Goal: Information Seeking & Learning: Learn about a topic

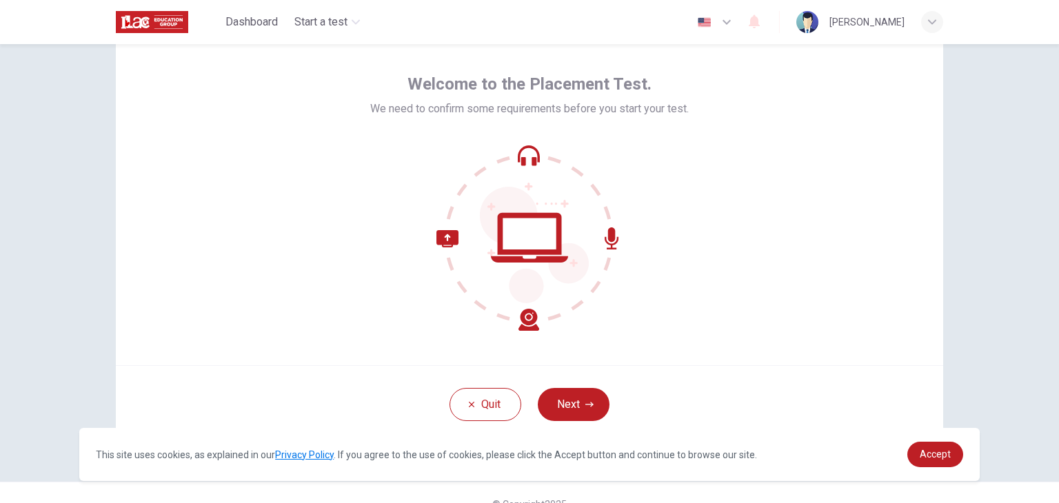
scroll to position [71, 0]
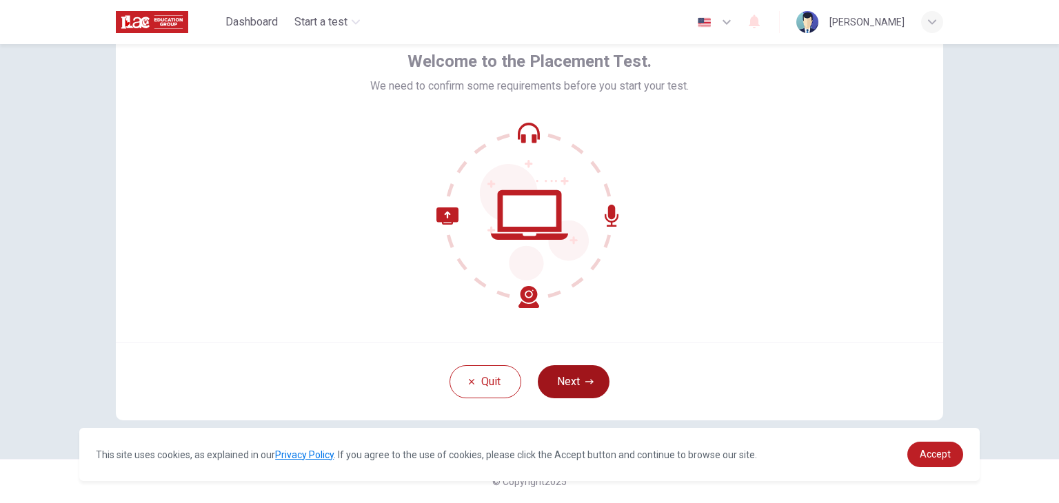
click at [573, 381] on button "Next" at bounding box center [574, 381] width 72 height 33
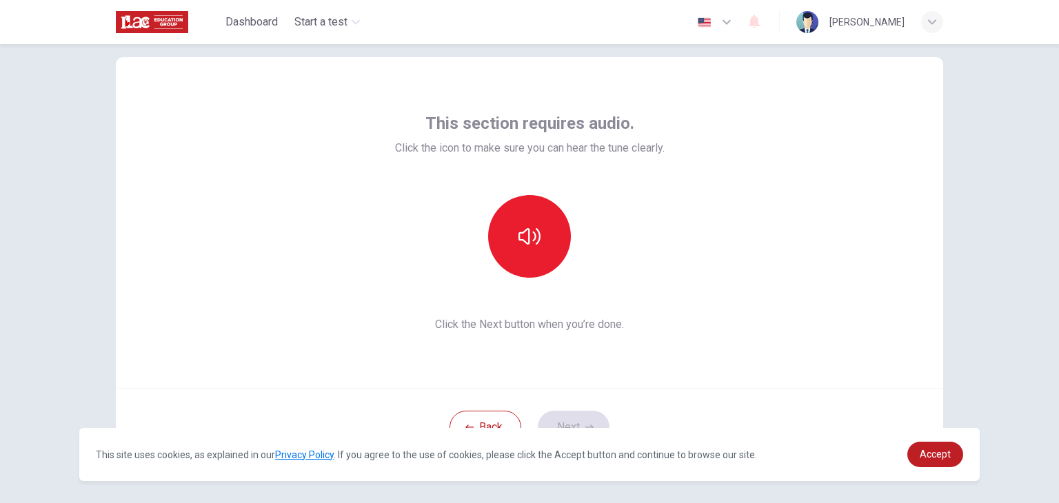
scroll to position [2, 0]
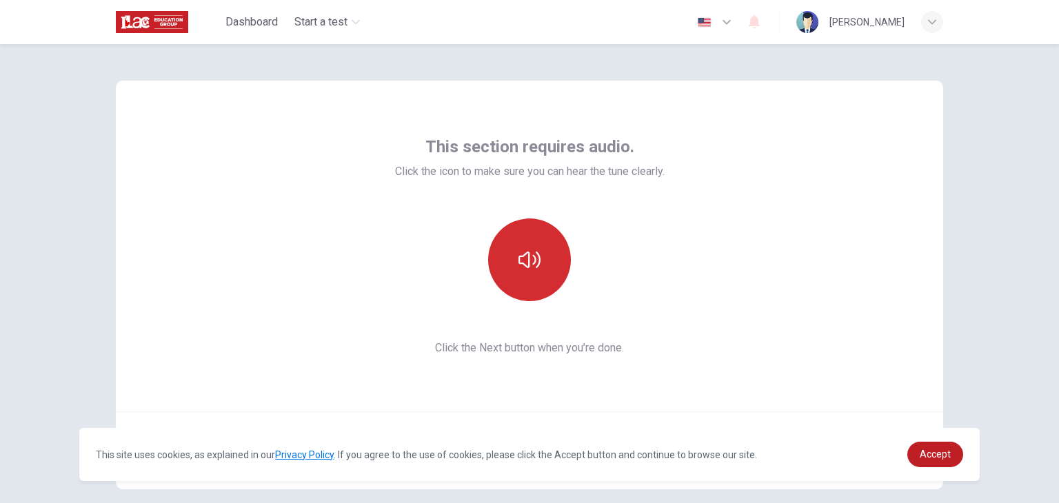
click at [511, 265] on button "button" at bounding box center [529, 259] width 83 height 83
click at [521, 270] on icon "button" at bounding box center [529, 260] width 22 height 22
click at [530, 271] on button "button" at bounding box center [529, 259] width 83 height 83
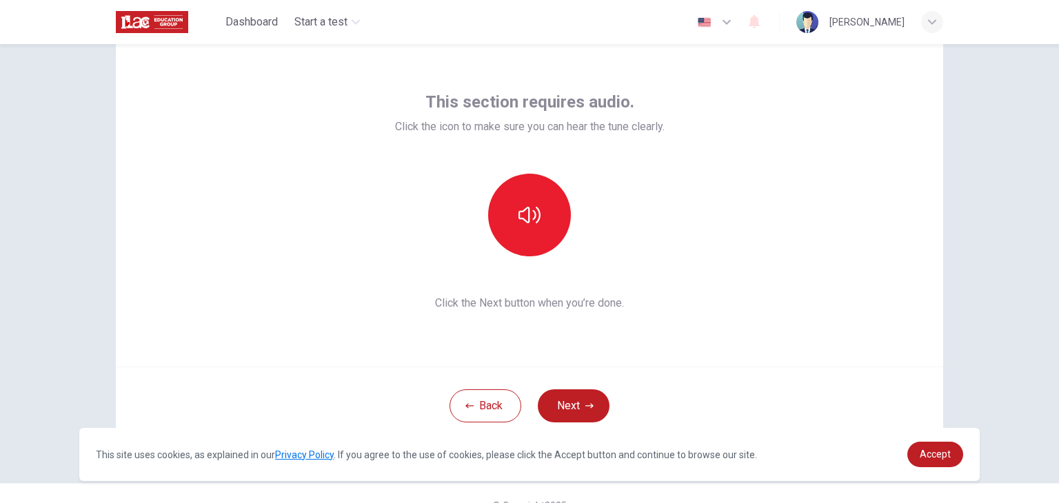
scroll to position [71, 0]
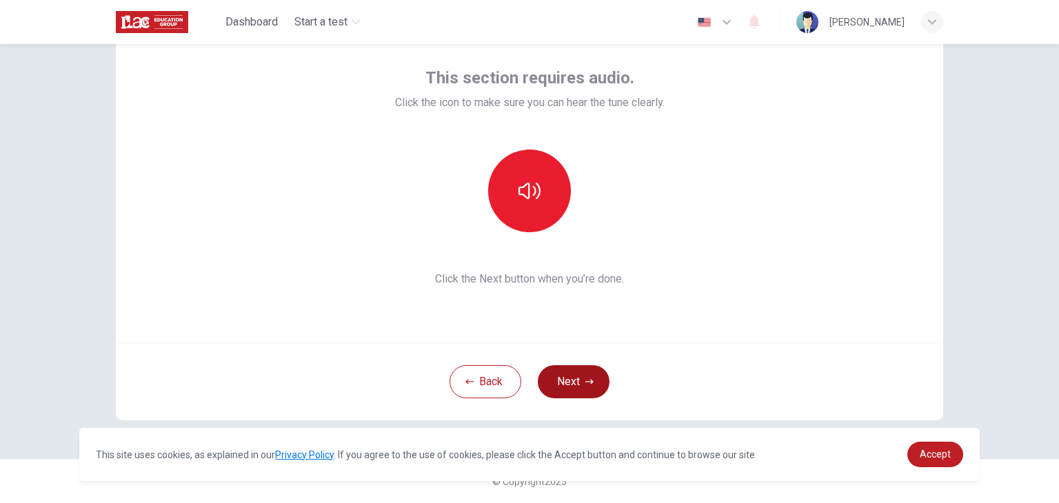
click at [573, 388] on button "Next" at bounding box center [574, 381] width 72 height 33
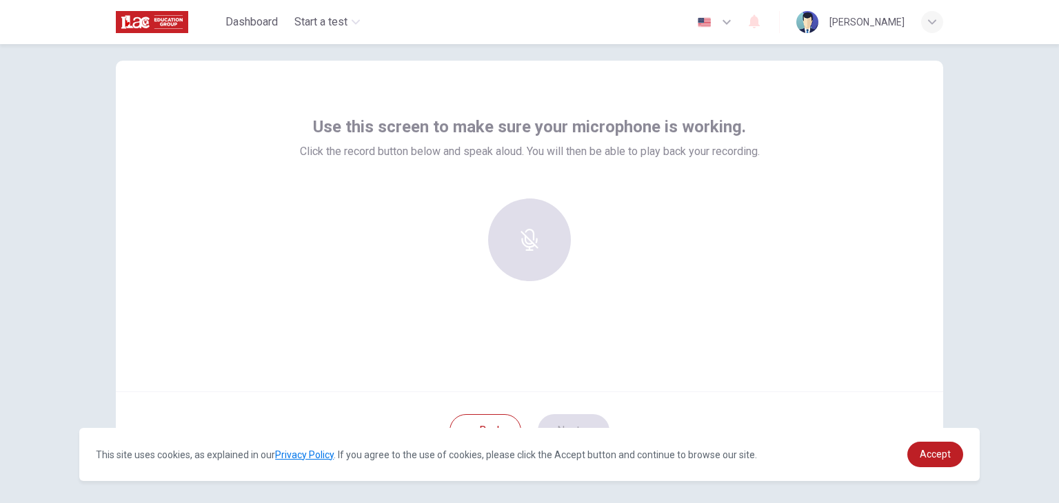
scroll to position [2, 0]
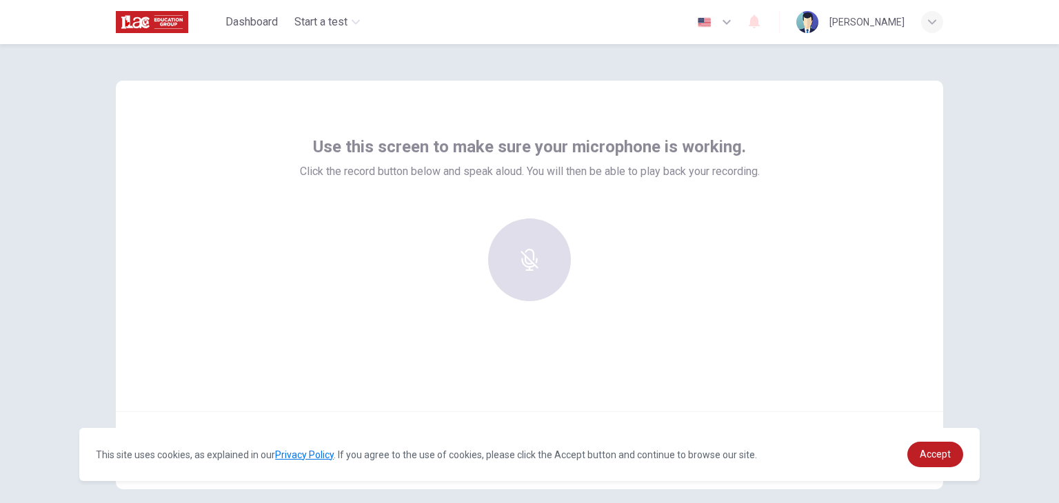
click at [306, 150] on div "Use this screen to make sure your microphone is working. Click the record butto…" at bounding box center [530, 158] width 460 height 44
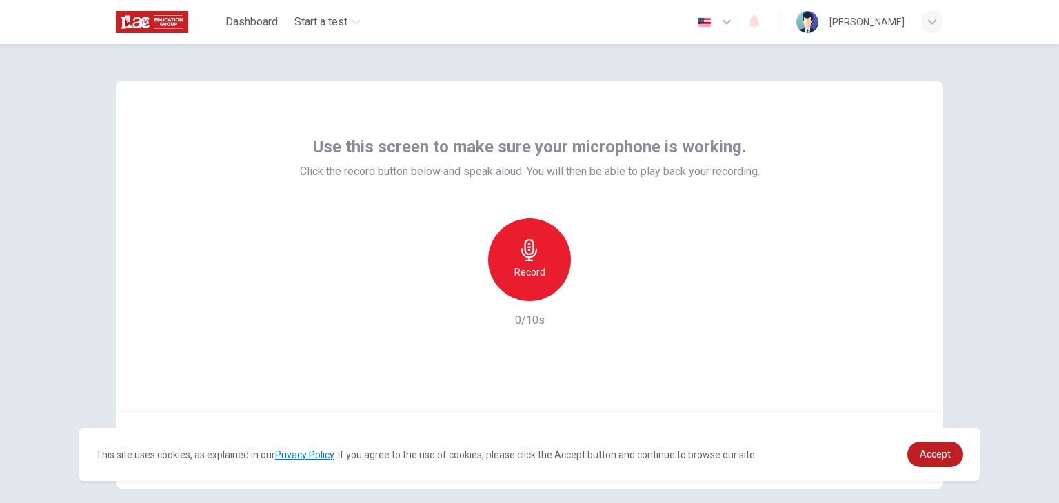
click at [607, 291] on div "Record 0/10s" at bounding box center [530, 273] width 460 height 110
click at [534, 276] on h6 "Record" at bounding box center [529, 272] width 31 height 17
click at [590, 279] on div "Stop" at bounding box center [529, 259] width 149 height 83
click at [598, 279] on div "Stop" at bounding box center [529, 259] width 149 height 83
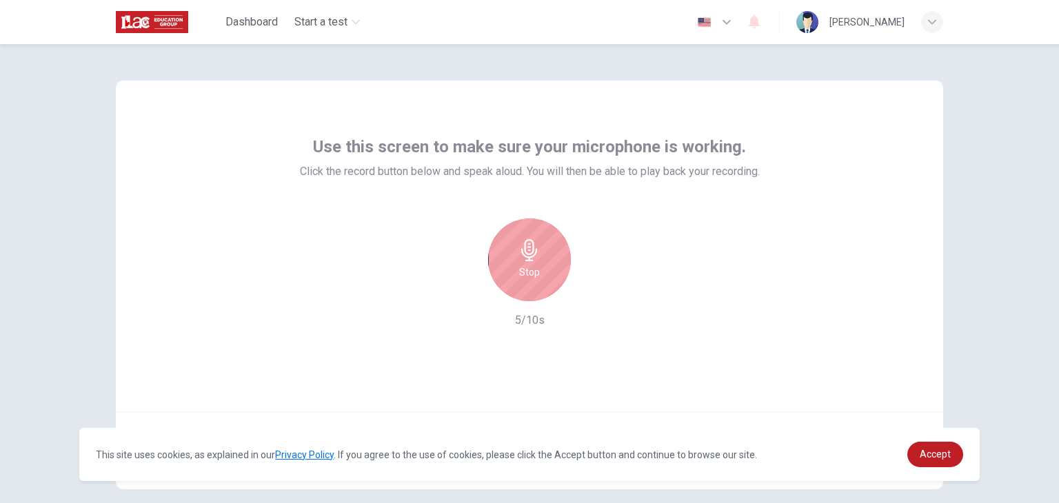
click at [598, 279] on div "Stop" at bounding box center [529, 259] width 149 height 83
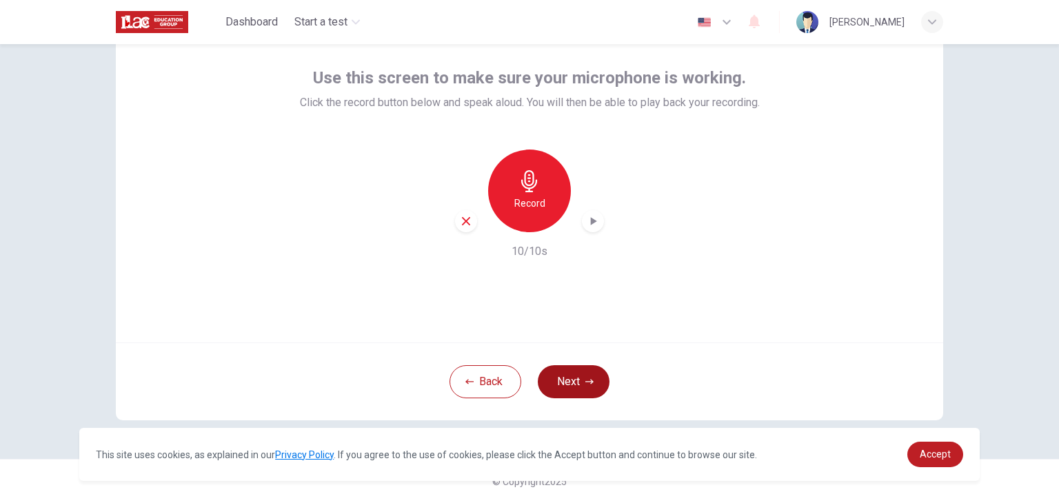
click at [587, 378] on icon "button" at bounding box center [589, 382] width 8 height 8
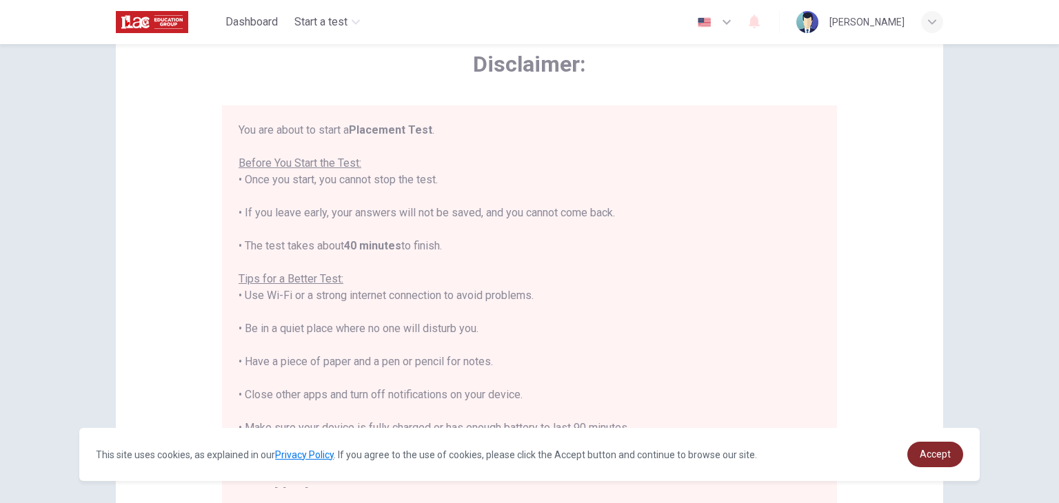
click at [944, 460] on link "Accept" at bounding box center [935, 454] width 56 height 25
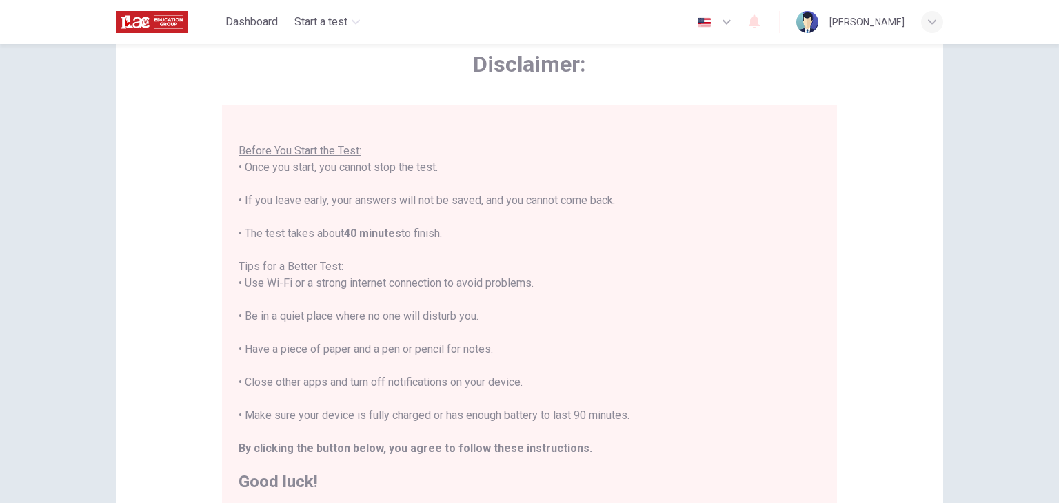
scroll to position [16, 0]
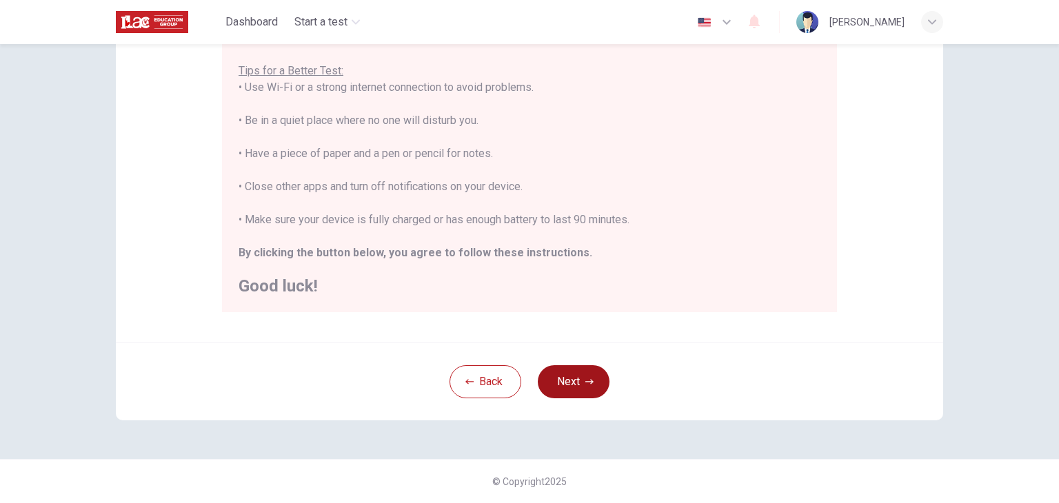
click at [595, 383] on button "Next" at bounding box center [574, 381] width 72 height 33
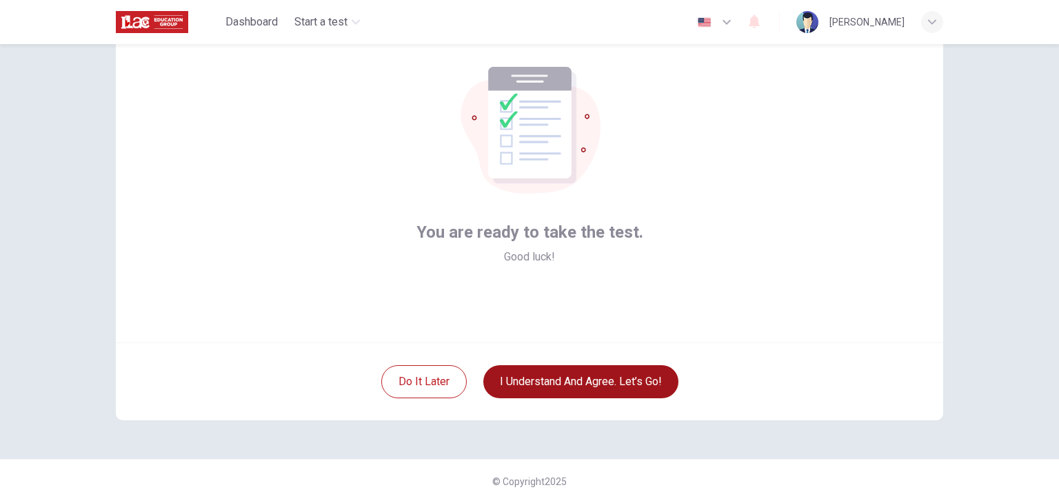
scroll to position [71, 0]
click at [590, 390] on button "I understand and agree. Let’s go!" at bounding box center [580, 381] width 195 height 33
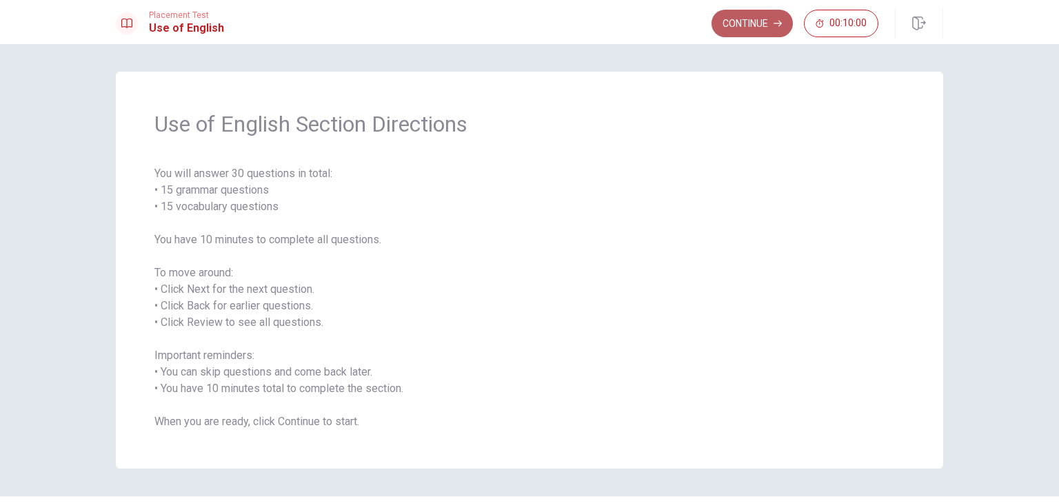
click at [763, 25] on button "Continue" at bounding box center [751, 24] width 81 height 28
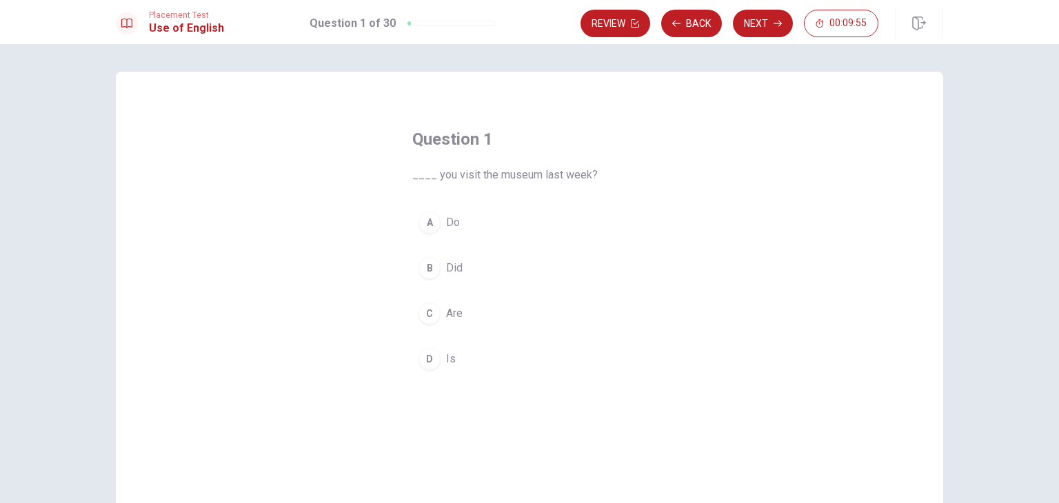
click at [420, 271] on div "B" at bounding box center [429, 268] width 22 height 22
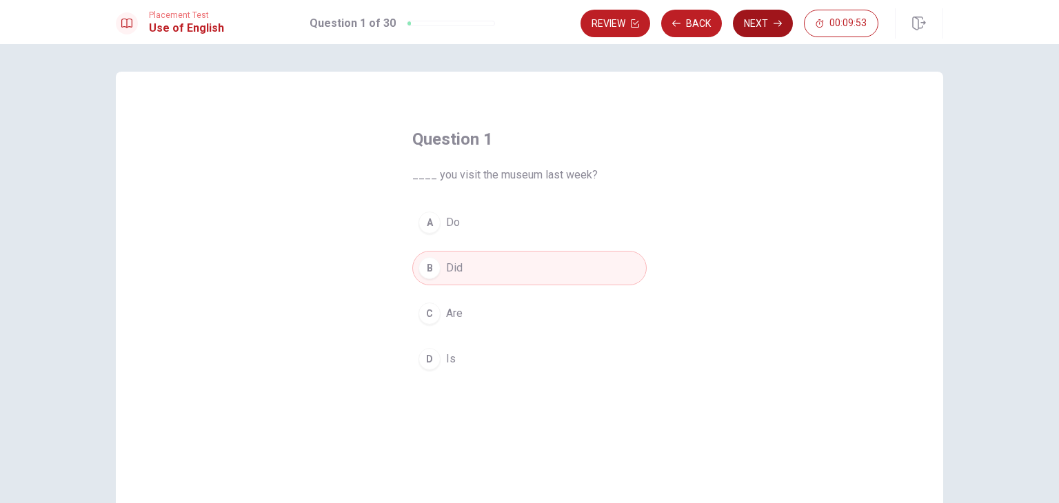
click at [746, 29] on button "Next" at bounding box center [763, 24] width 60 height 28
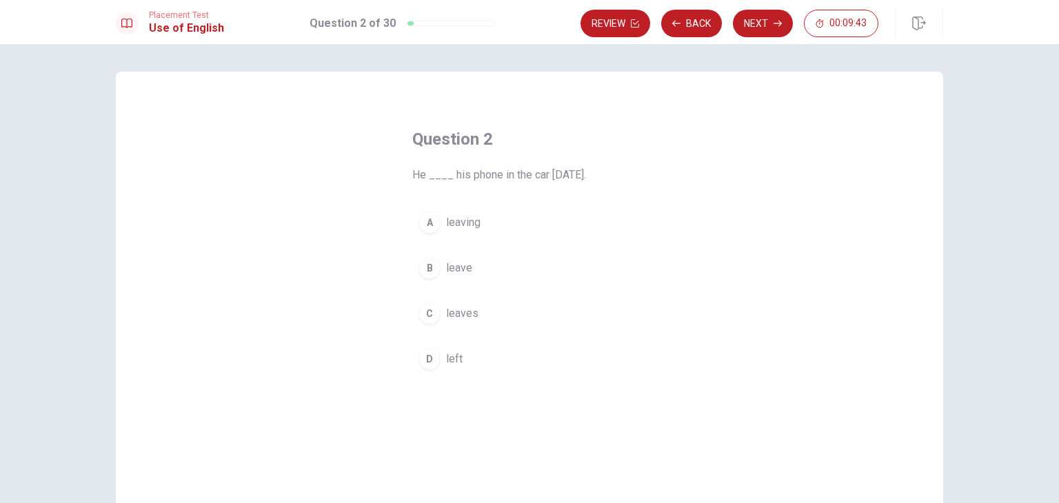
click at [429, 316] on div "C" at bounding box center [429, 314] width 22 height 22
click at [425, 354] on div "D" at bounding box center [429, 359] width 22 height 22
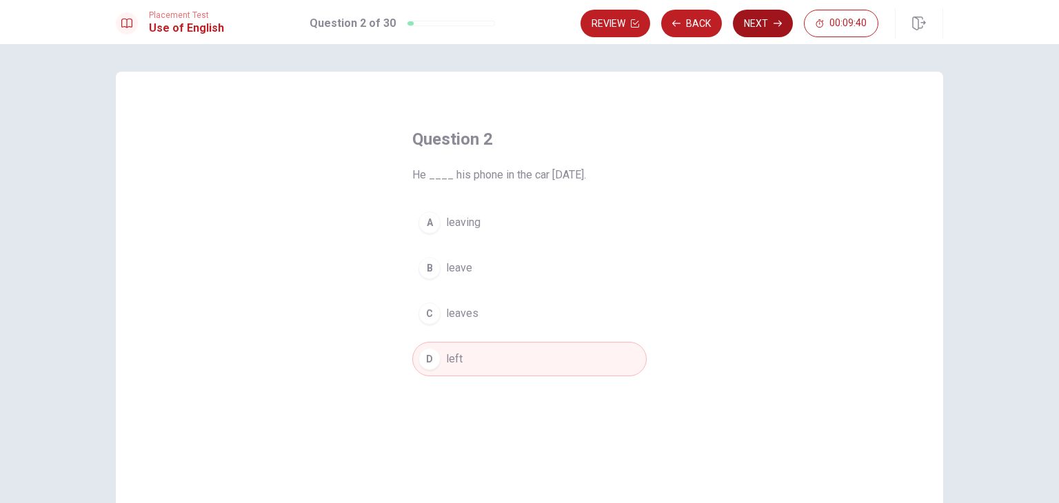
click at [744, 28] on button "Next" at bounding box center [763, 24] width 60 height 28
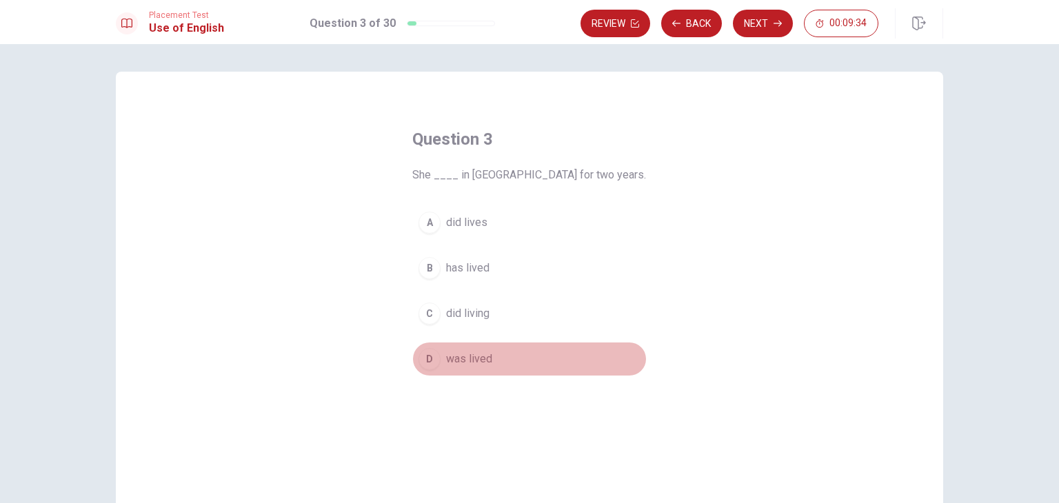
click at [420, 356] on div "D" at bounding box center [429, 359] width 22 height 22
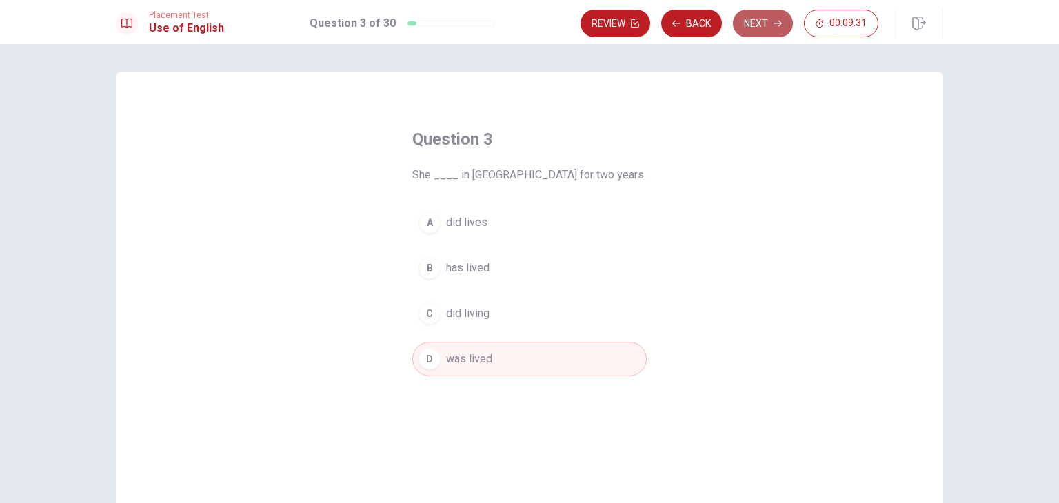
click at [754, 29] on button "Next" at bounding box center [763, 24] width 60 height 28
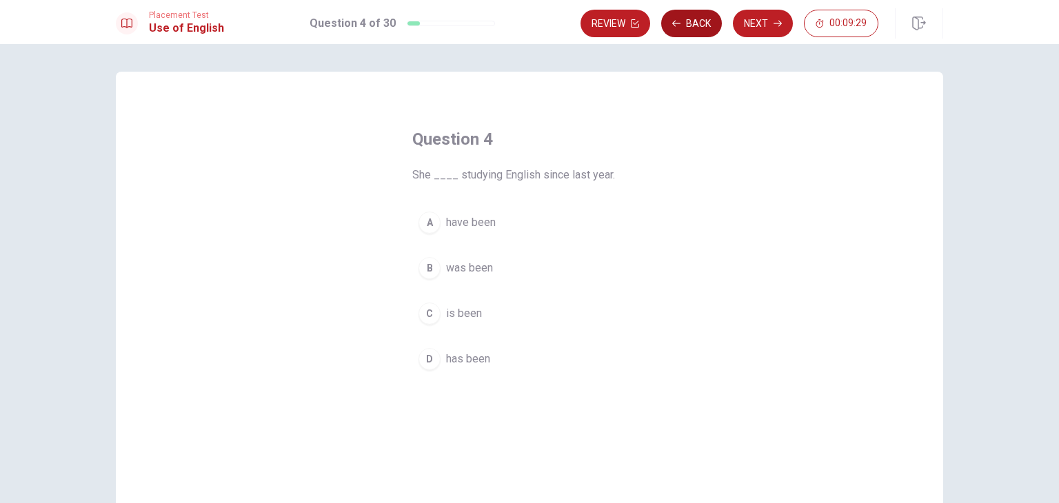
click at [711, 32] on button "Back" at bounding box center [691, 24] width 61 height 28
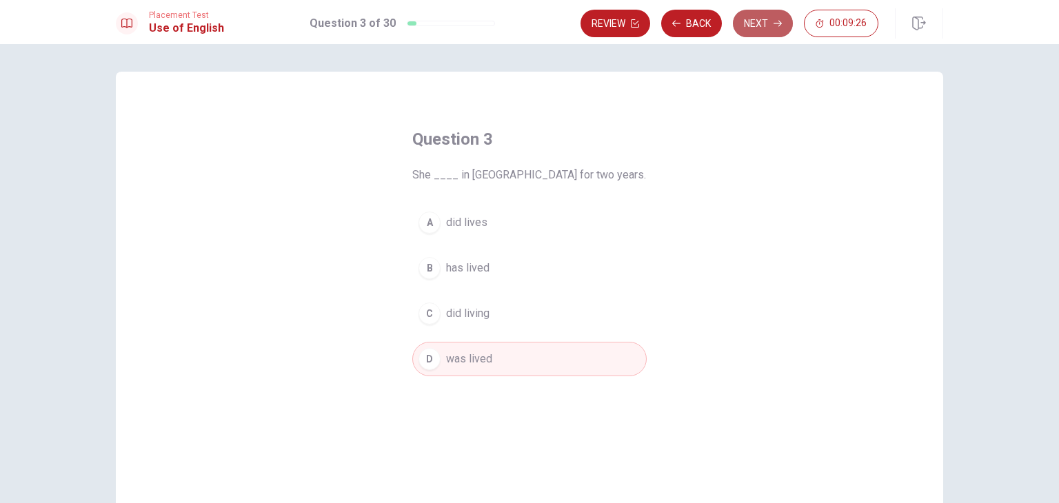
click at [744, 28] on button "Next" at bounding box center [763, 24] width 60 height 28
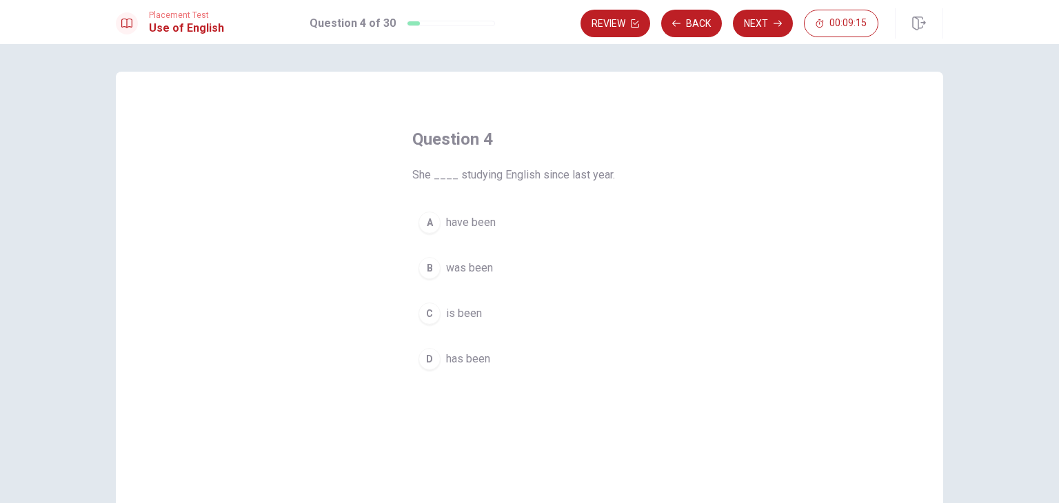
click at [426, 268] on div "B" at bounding box center [429, 268] width 22 height 22
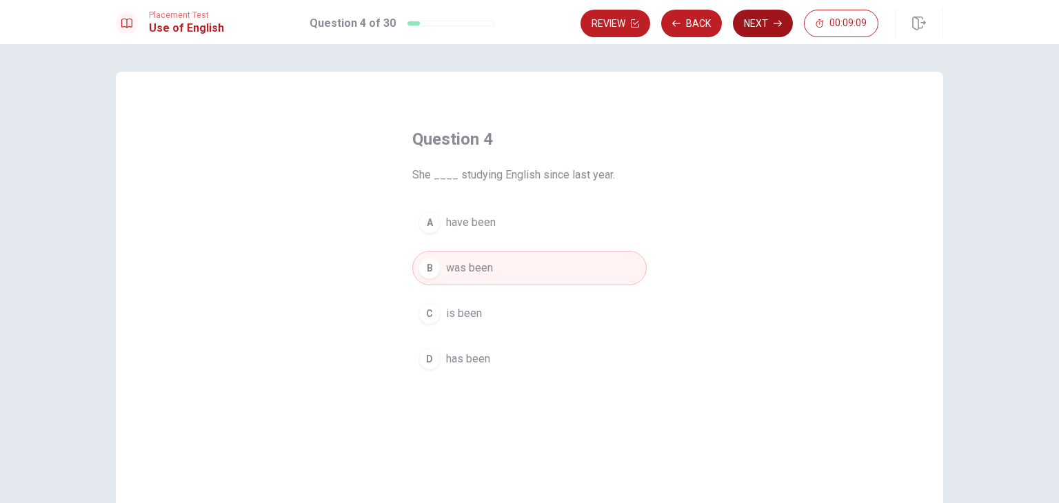
click at [759, 26] on button "Next" at bounding box center [763, 24] width 60 height 28
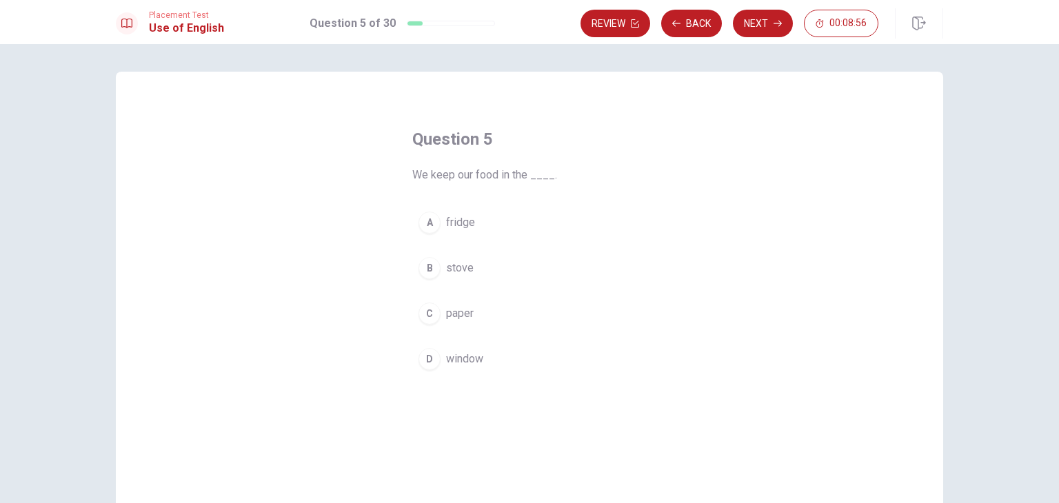
click at [427, 227] on div "A" at bounding box center [429, 223] width 22 height 22
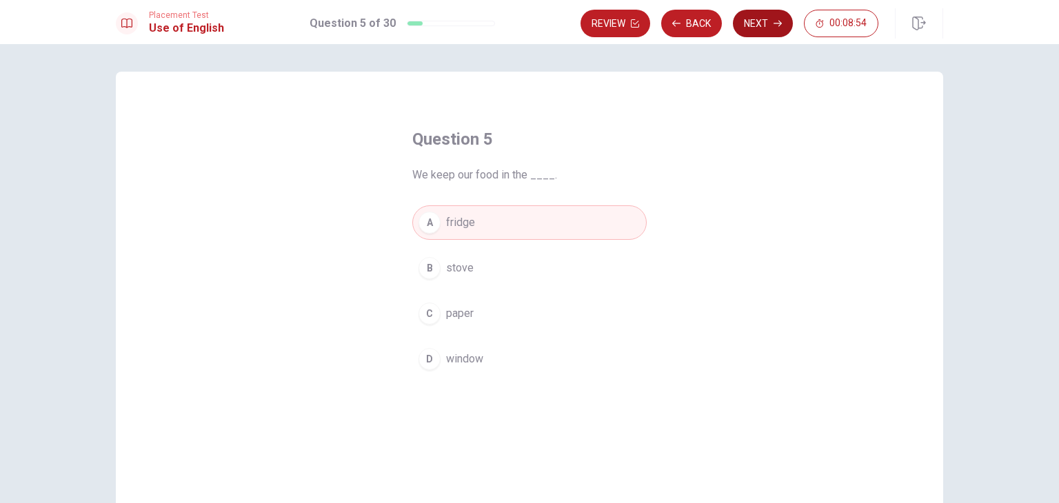
click at [779, 23] on icon "button" at bounding box center [777, 23] width 8 height 8
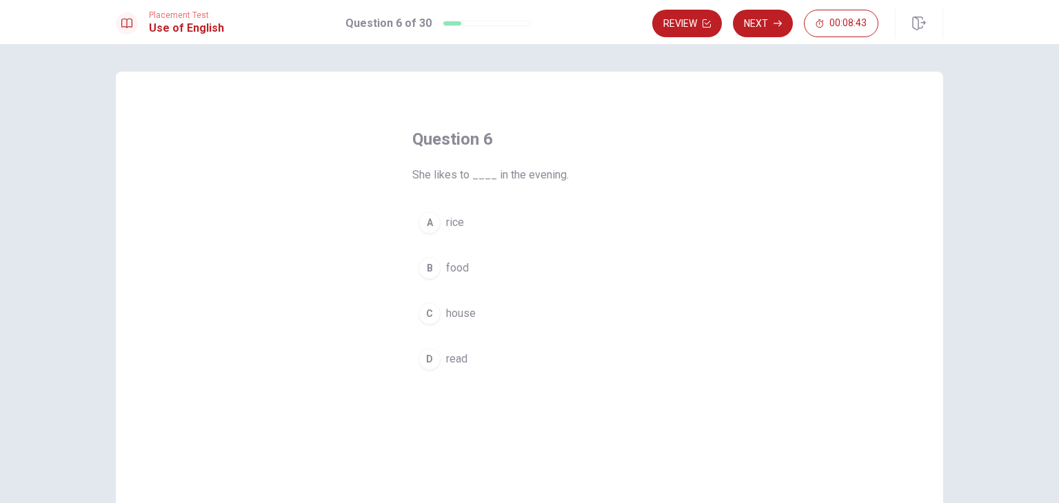
click at [421, 358] on div "D" at bounding box center [429, 359] width 22 height 22
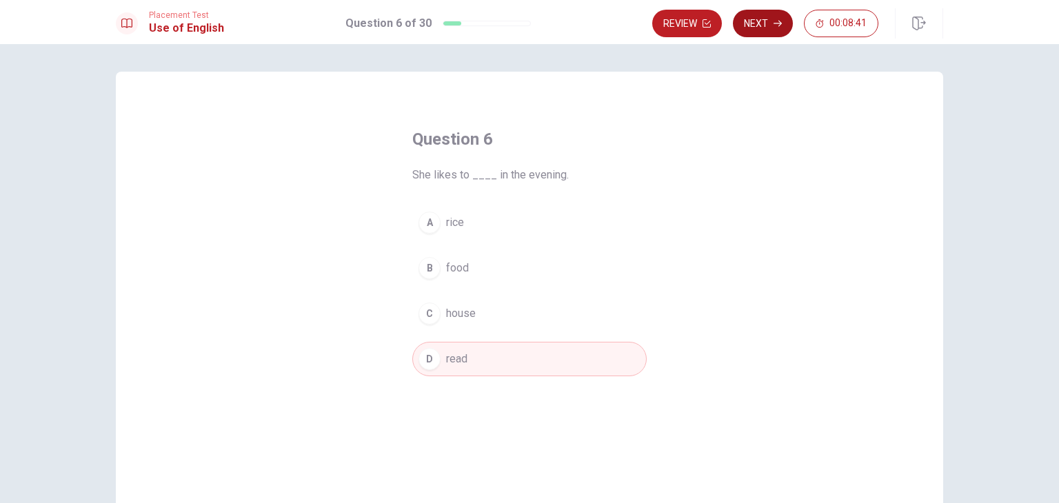
click at [747, 30] on button "Next" at bounding box center [763, 24] width 60 height 28
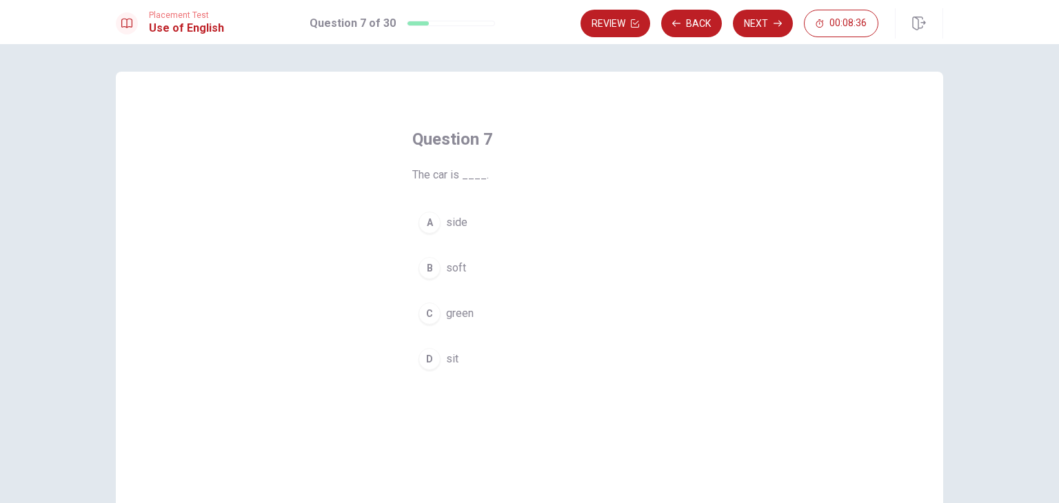
click at [422, 318] on div "C" at bounding box center [429, 314] width 22 height 22
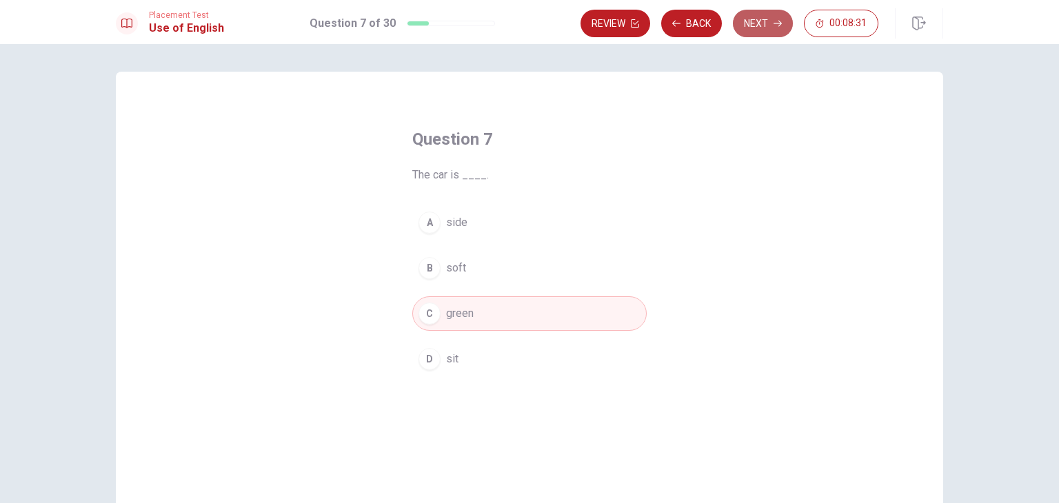
click at [761, 23] on button "Next" at bounding box center [763, 24] width 60 height 28
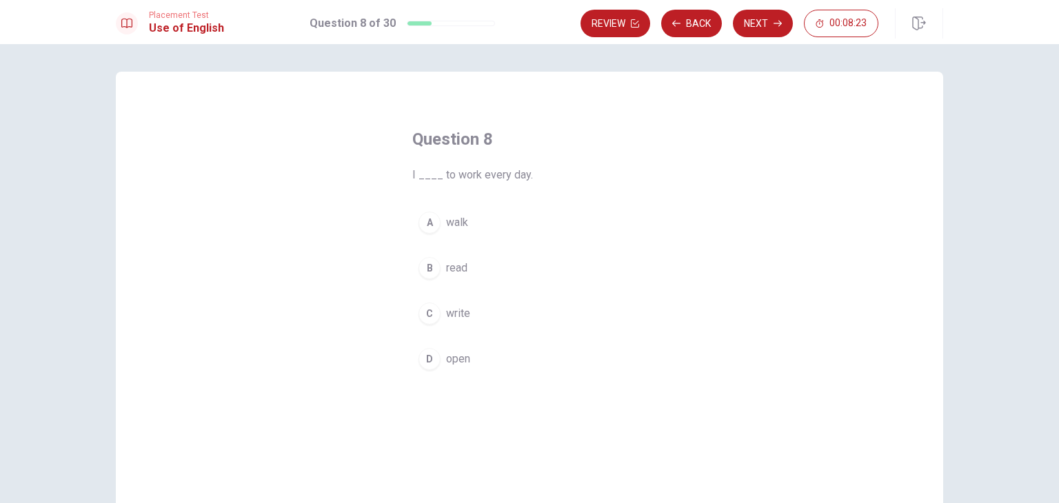
click at [427, 232] on div "A" at bounding box center [429, 223] width 22 height 22
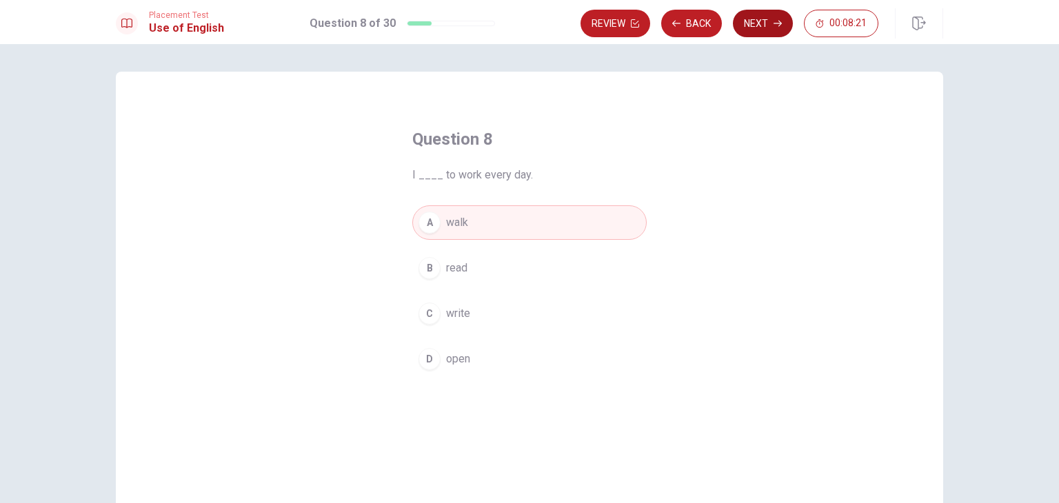
click at [764, 32] on button "Next" at bounding box center [763, 24] width 60 height 28
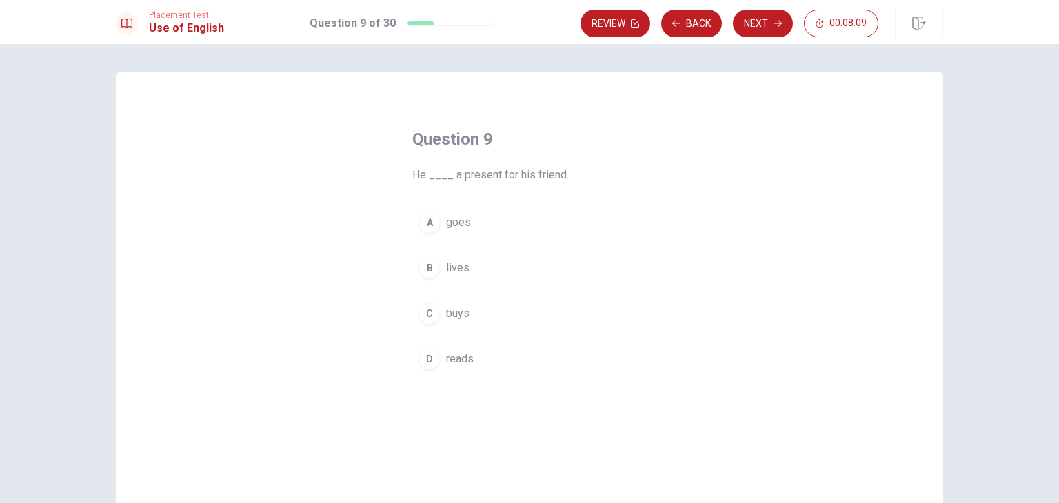
click at [422, 311] on div "C" at bounding box center [429, 314] width 22 height 22
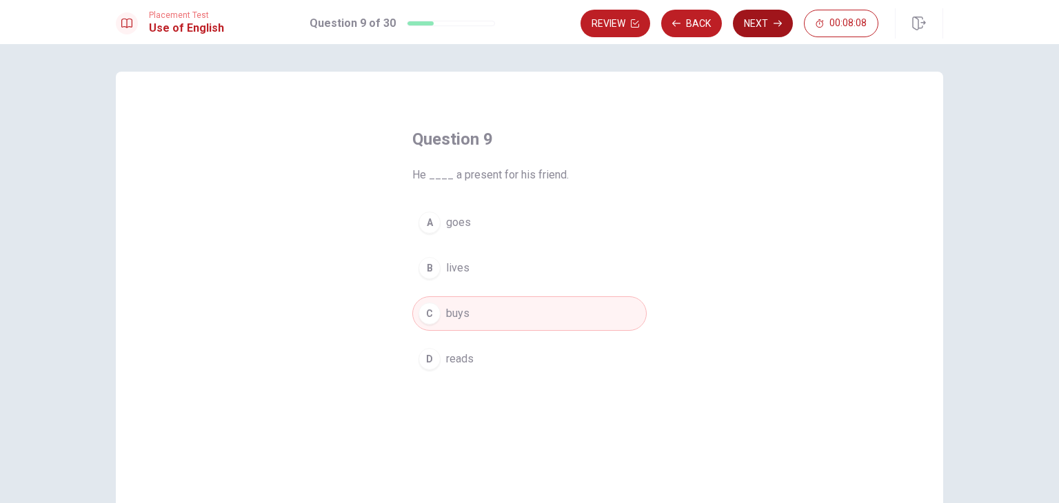
click at [764, 28] on button "Next" at bounding box center [763, 24] width 60 height 28
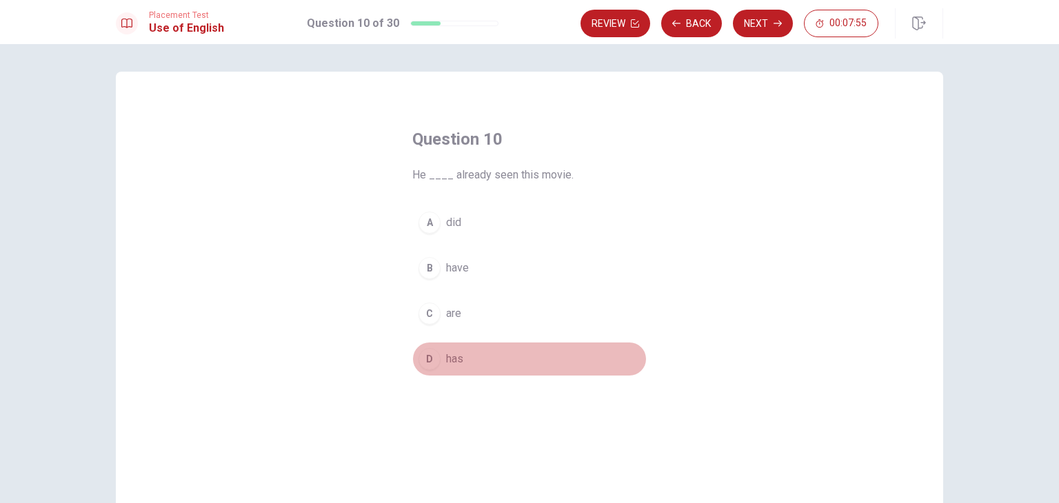
click at [427, 351] on div "D" at bounding box center [429, 359] width 22 height 22
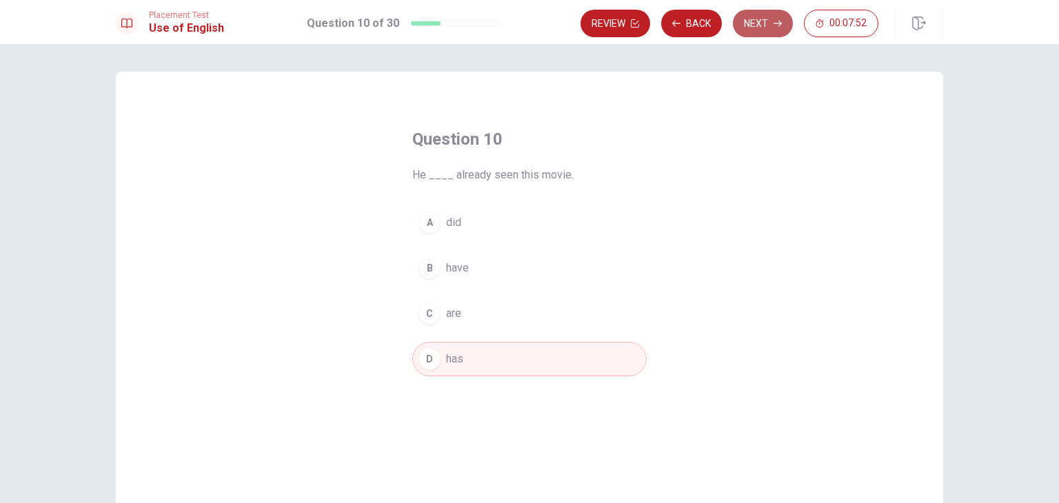
click at [772, 28] on button "Next" at bounding box center [763, 24] width 60 height 28
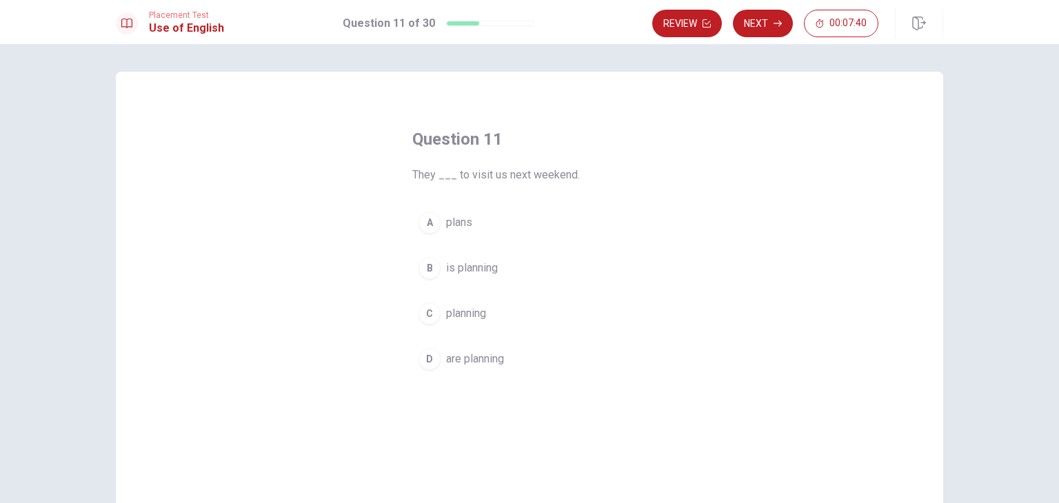
click at [461, 359] on span "are planning" at bounding box center [475, 359] width 58 height 17
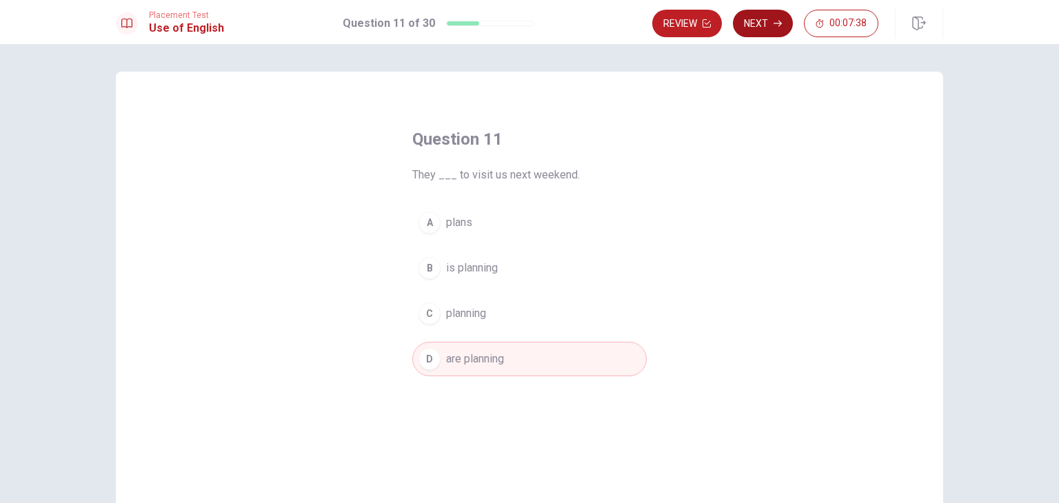
click at [757, 34] on button "Next" at bounding box center [763, 24] width 60 height 28
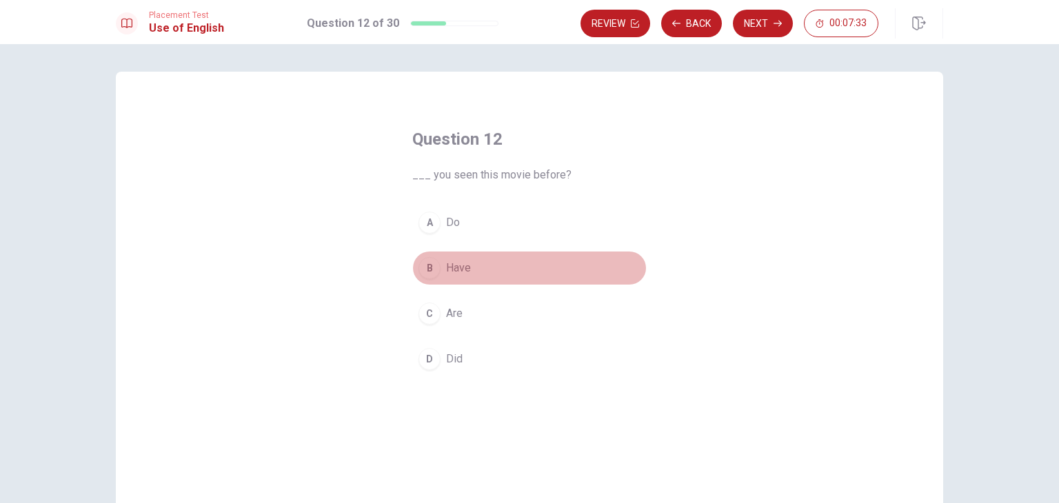
click at [418, 267] on div "B" at bounding box center [429, 268] width 22 height 22
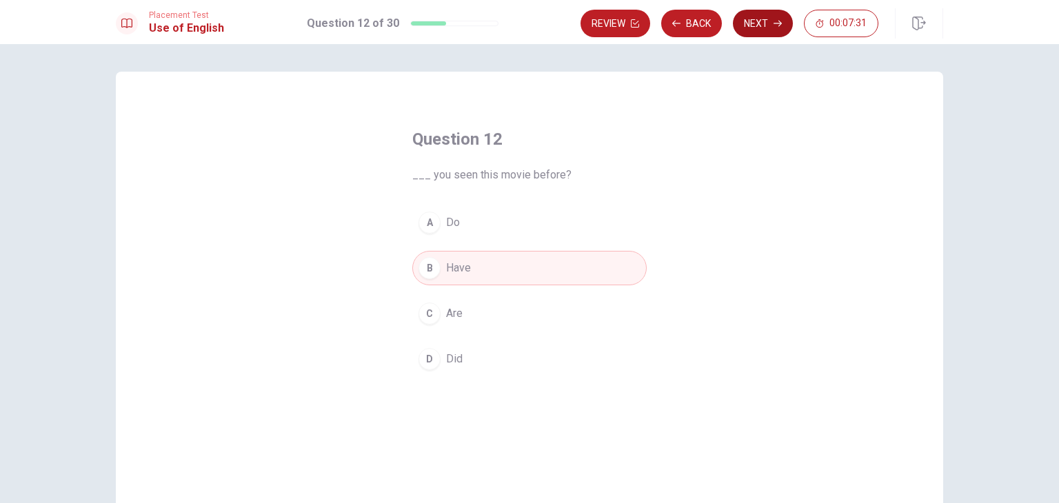
click at [756, 23] on button "Next" at bounding box center [763, 24] width 60 height 28
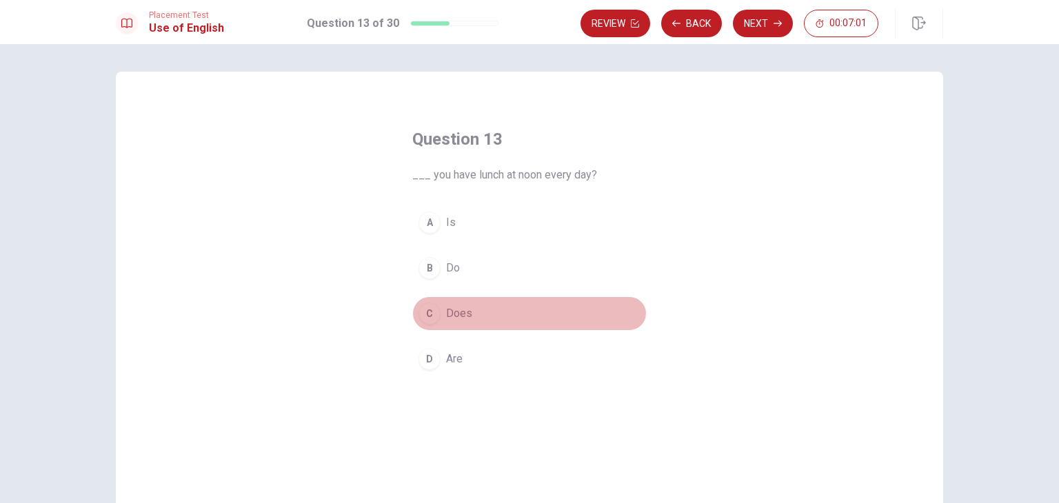
click at [471, 309] on button "C Does" at bounding box center [529, 313] width 234 height 34
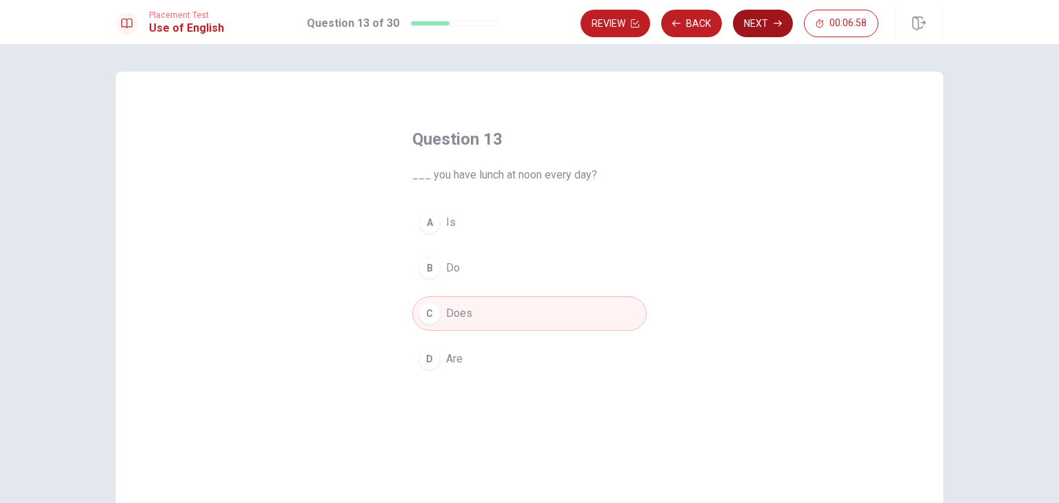
click at [750, 30] on button "Next" at bounding box center [763, 24] width 60 height 28
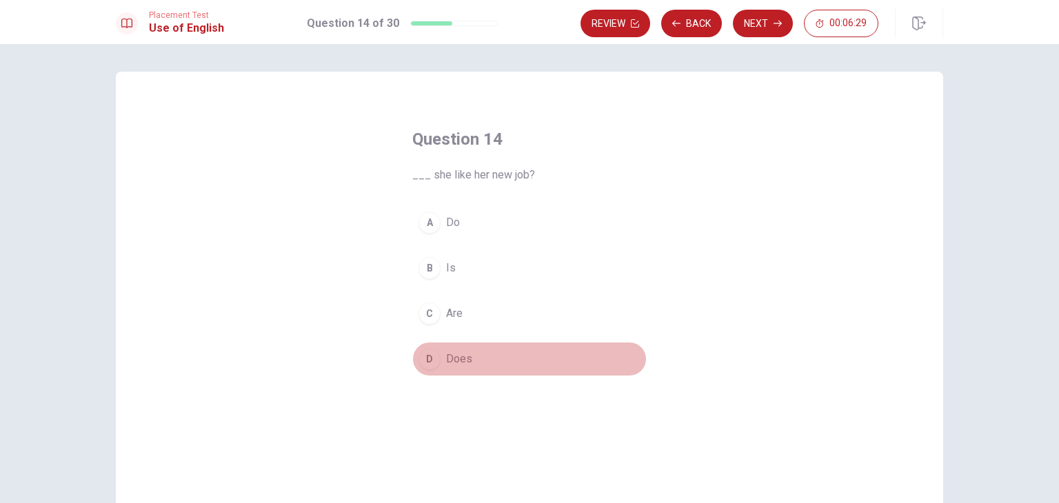
click at [461, 351] on span "Does" at bounding box center [459, 359] width 26 height 17
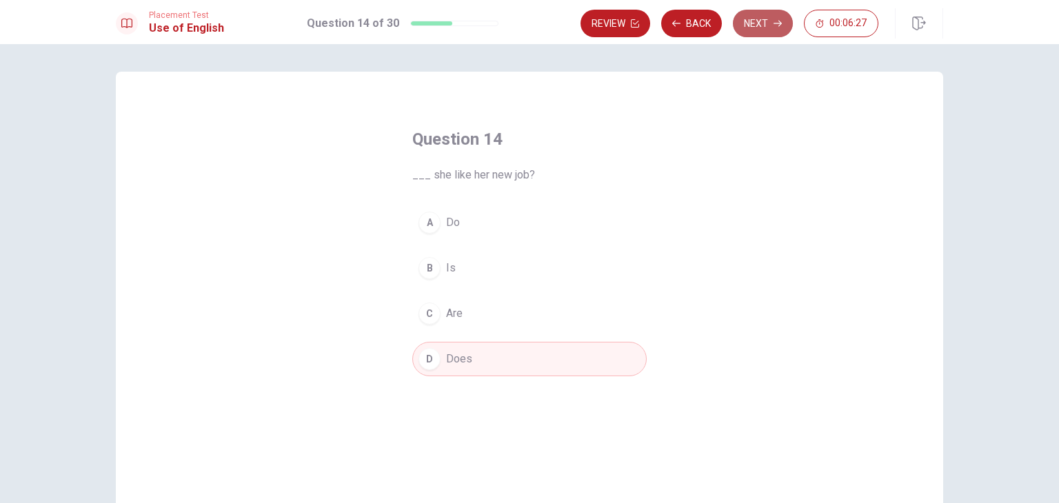
click at [753, 33] on button "Next" at bounding box center [763, 24] width 60 height 28
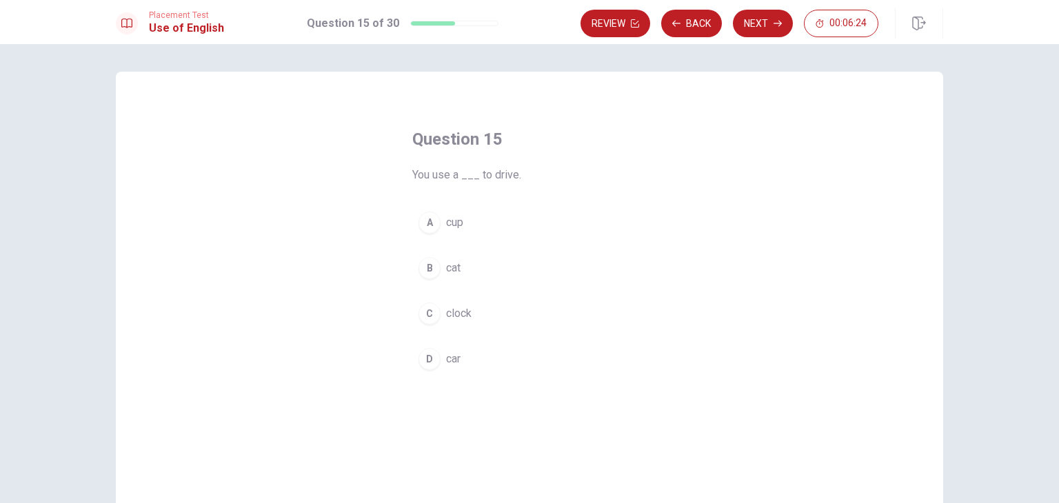
click at [466, 274] on button "B cat" at bounding box center [529, 268] width 234 height 34
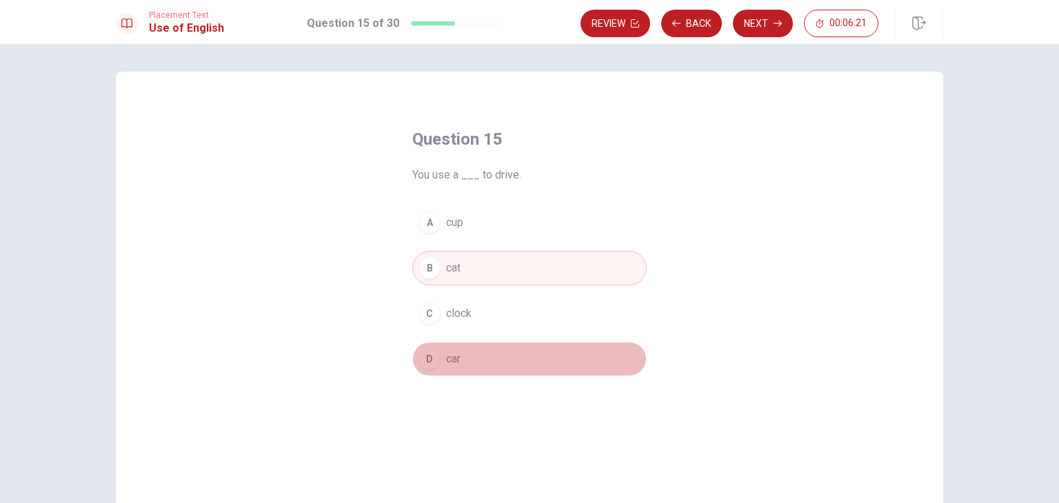
click at [480, 366] on button "D car" at bounding box center [529, 359] width 234 height 34
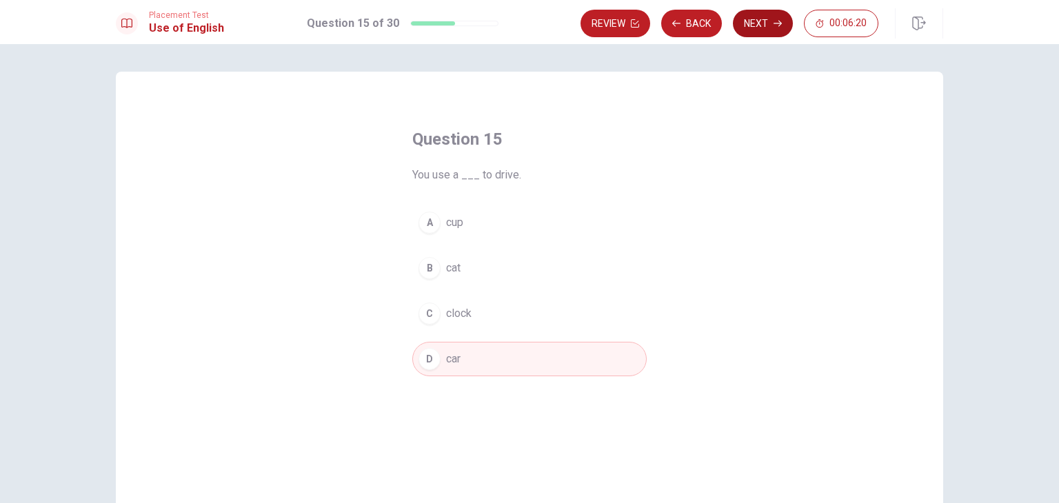
click at [779, 17] on button "Next" at bounding box center [763, 24] width 60 height 28
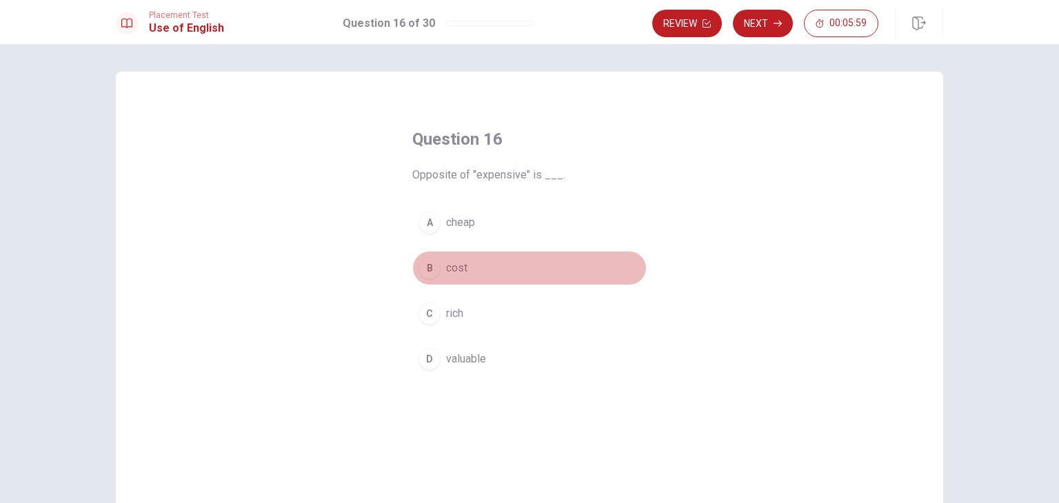
click at [473, 262] on button "B cost" at bounding box center [529, 268] width 234 height 34
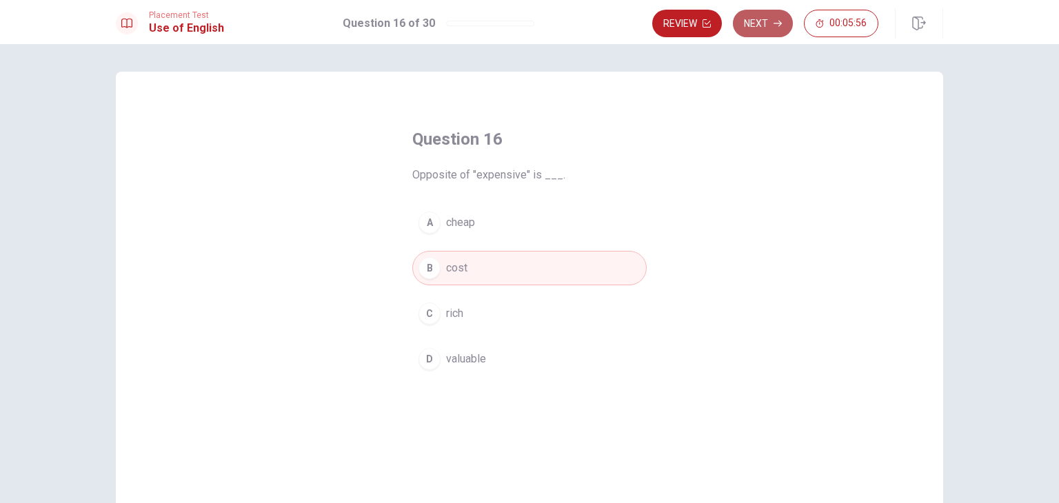
click at [737, 32] on button "Next" at bounding box center [763, 24] width 60 height 28
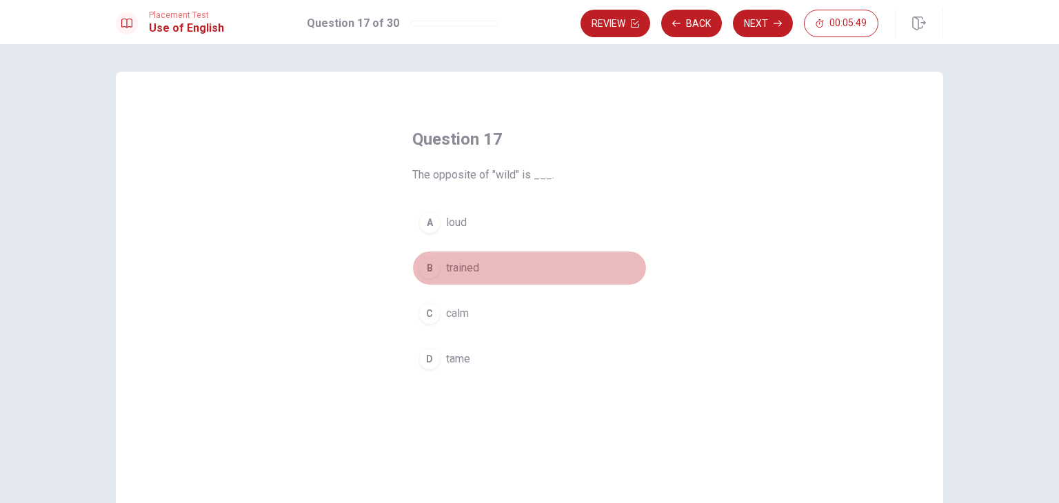
click at [504, 260] on button "B trained" at bounding box center [529, 268] width 234 height 34
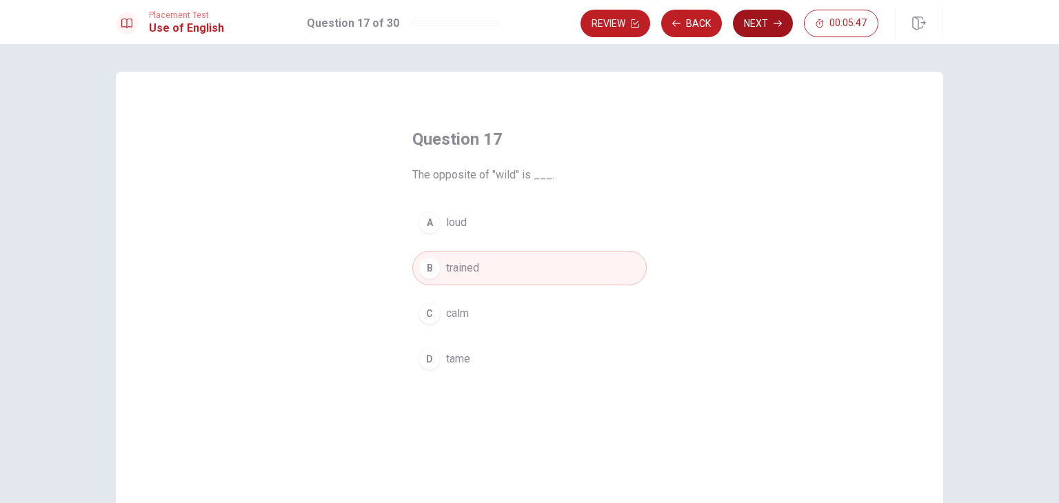
click at [781, 29] on button "Next" at bounding box center [763, 24] width 60 height 28
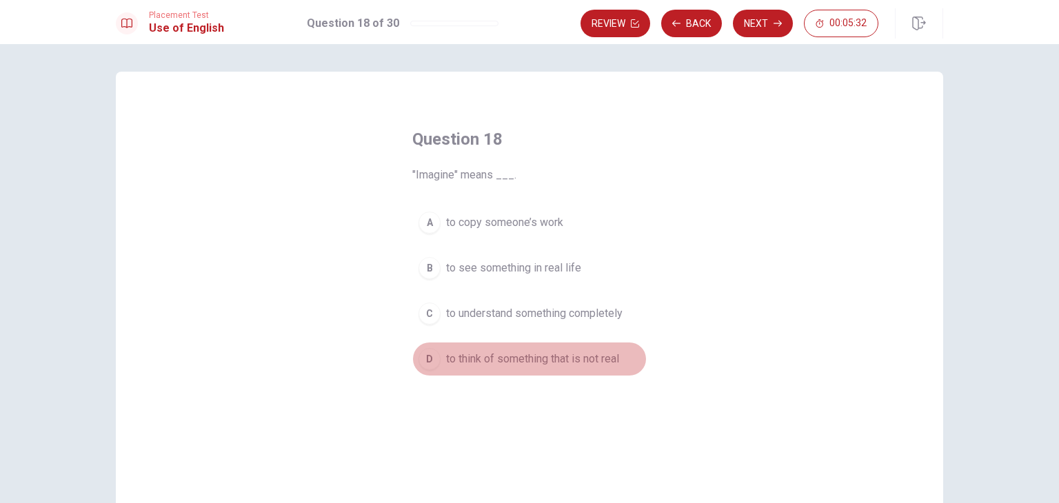
click at [591, 355] on span "to think of something that is not real" at bounding box center [532, 359] width 173 height 17
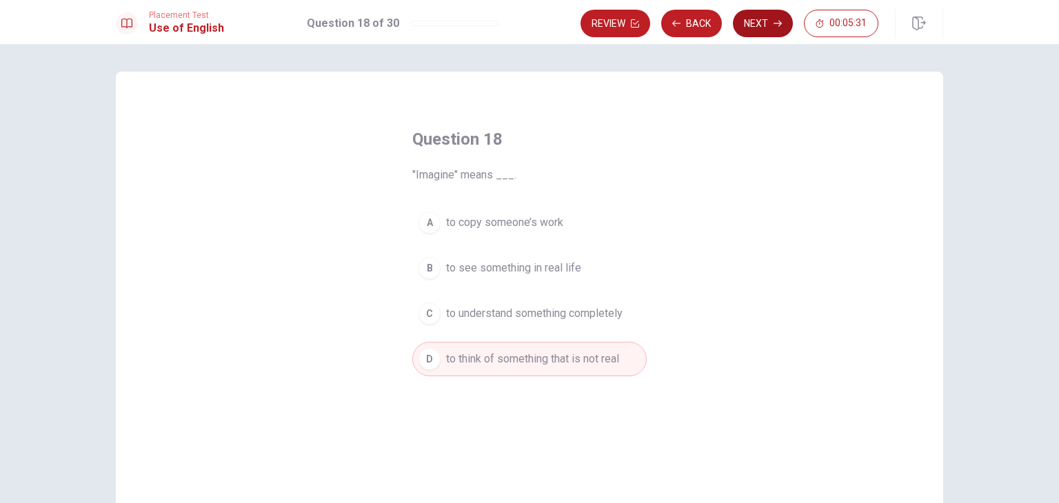
click at [782, 14] on button "Next" at bounding box center [763, 24] width 60 height 28
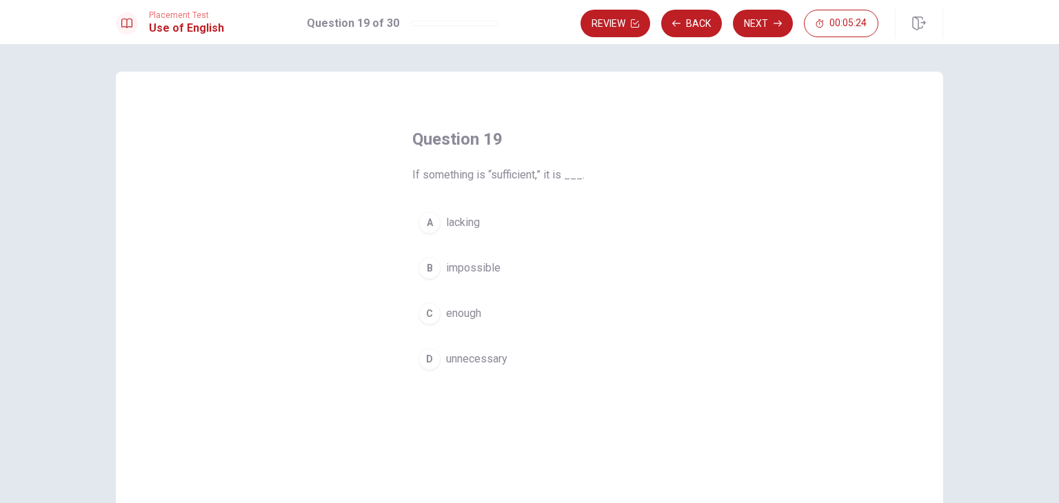
click at [500, 318] on button "C enough" at bounding box center [529, 313] width 234 height 34
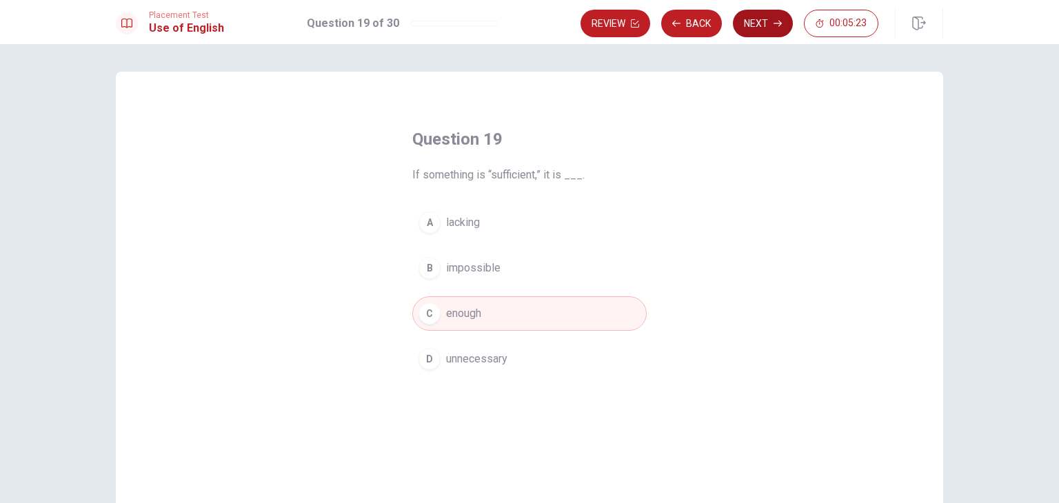
click at [744, 34] on button "Next" at bounding box center [763, 24] width 60 height 28
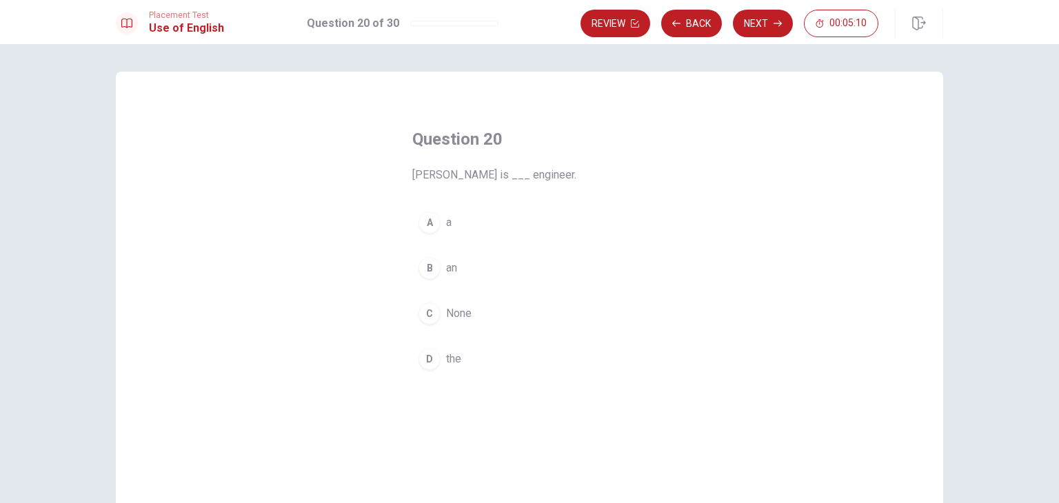
click at [440, 265] on button "B an" at bounding box center [529, 268] width 234 height 34
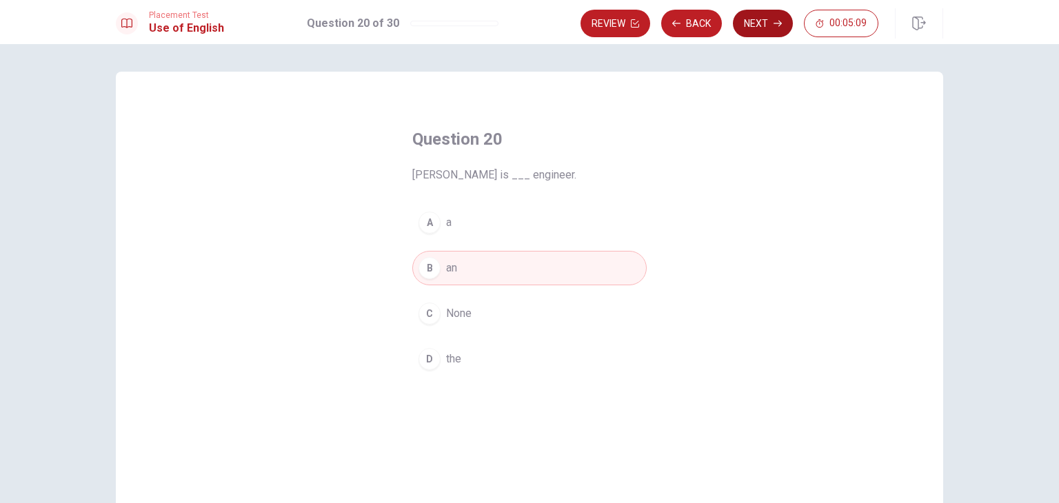
click at [786, 13] on button "Next" at bounding box center [763, 24] width 60 height 28
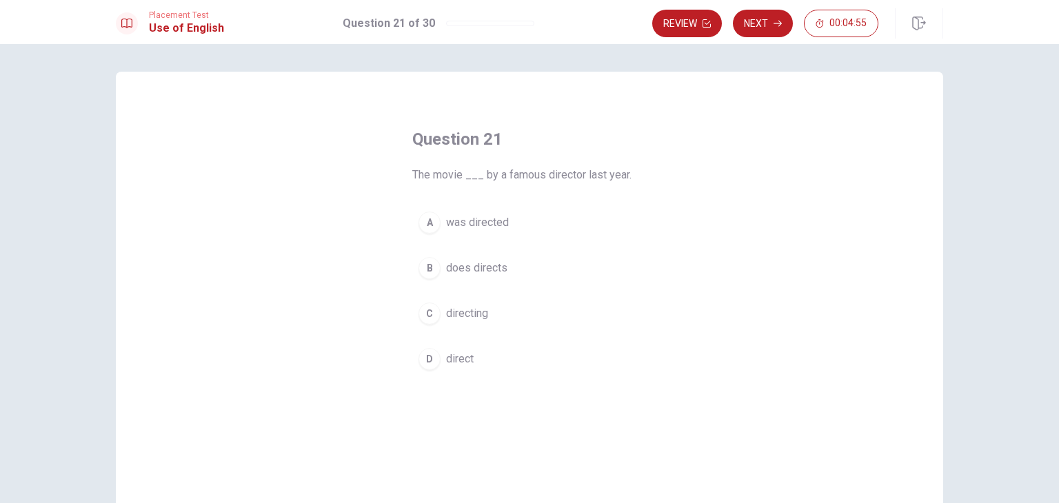
click at [502, 221] on span "was directed" at bounding box center [477, 222] width 63 height 17
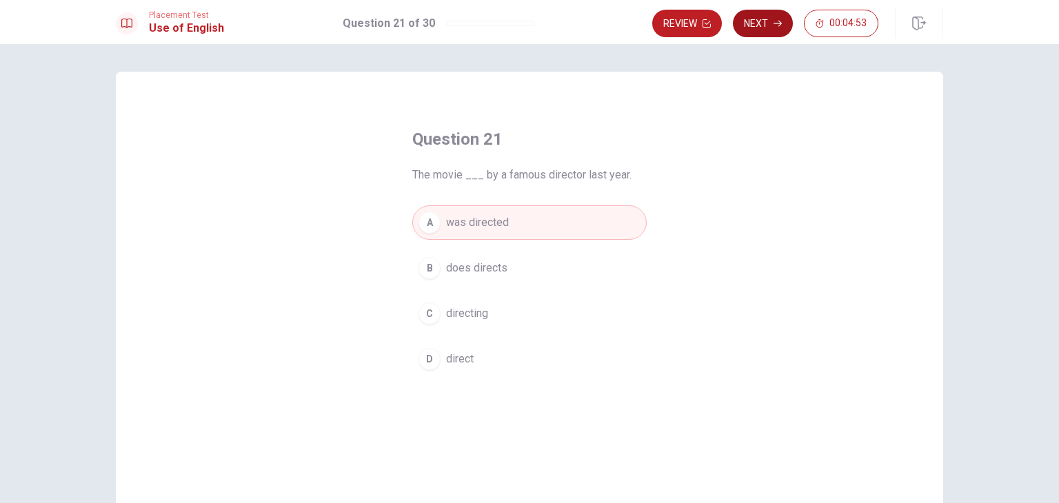
click at [769, 23] on button "Next" at bounding box center [763, 24] width 60 height 28
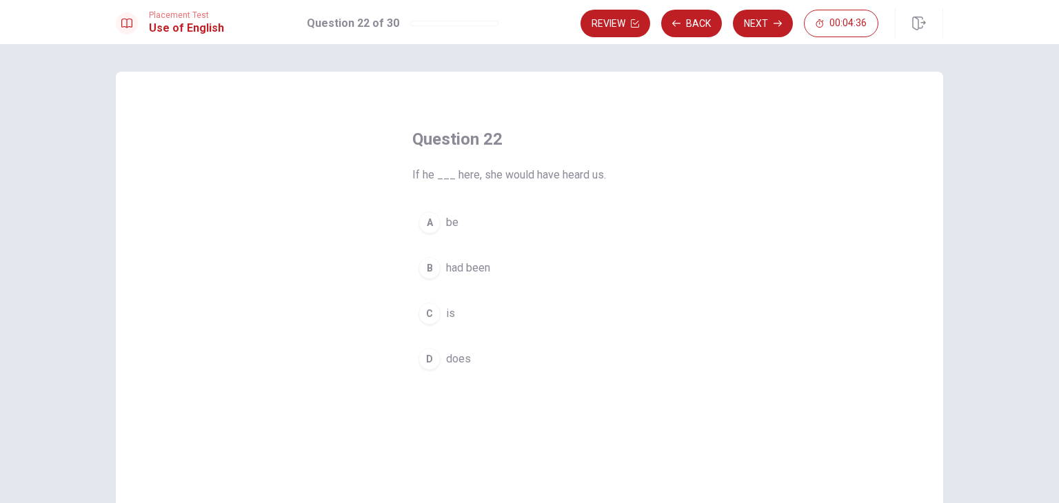
click at [495, 324] on button "C is" at bounding box center [529, 313] width 234 height 34
click at [538, 272] on button "B had been" at bounding box center [529, 268] width 234 height 34
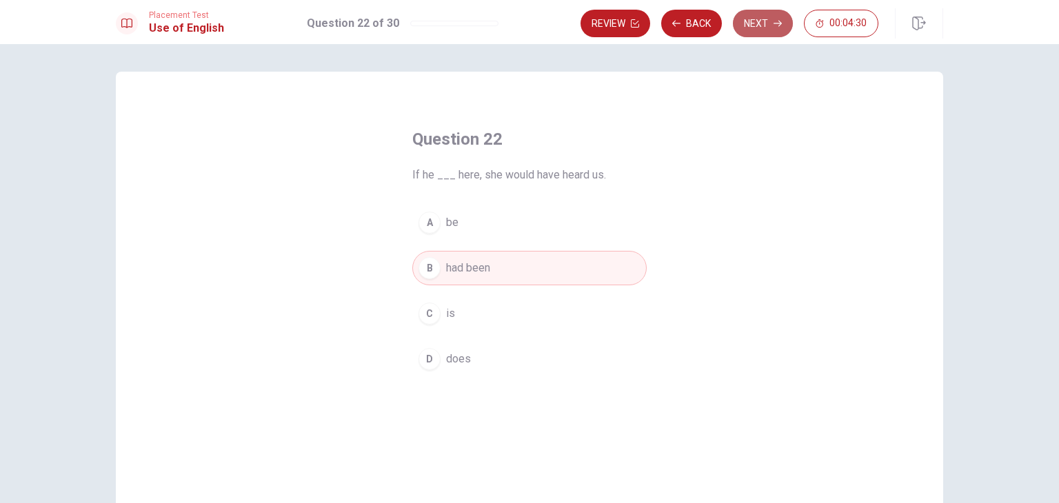
click at [785, 17] on button "Next" at bounding box center [763, 24] width 60 height 28
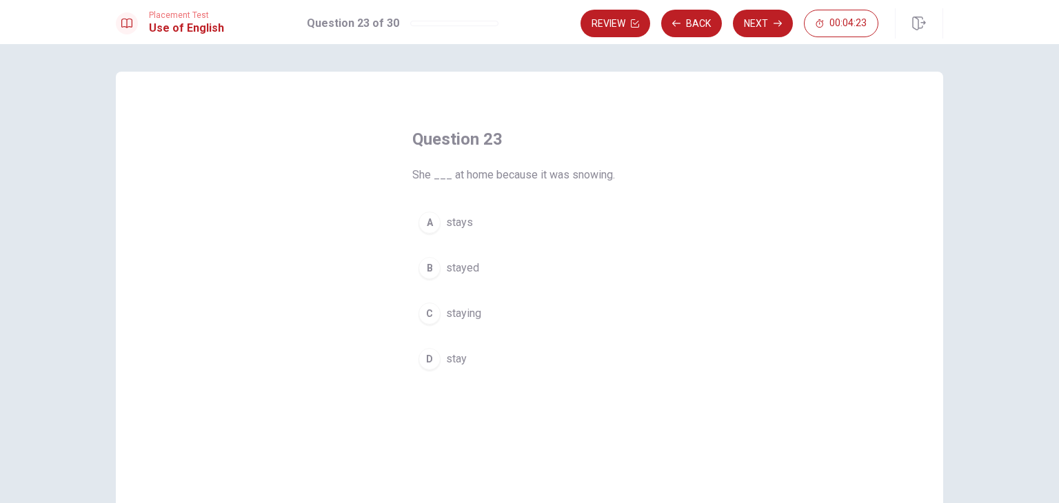
click at [494, 276] on button "B stayed" at bounding box center [529, 268] width 234 height 34
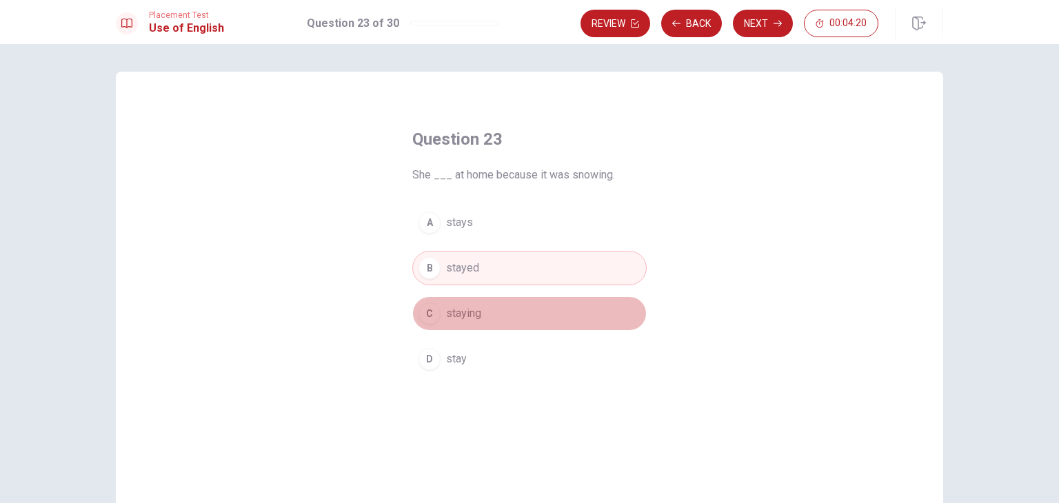
click at [565, 307] on button "C staying" at bounding box center [529, 313] width 234 height 34
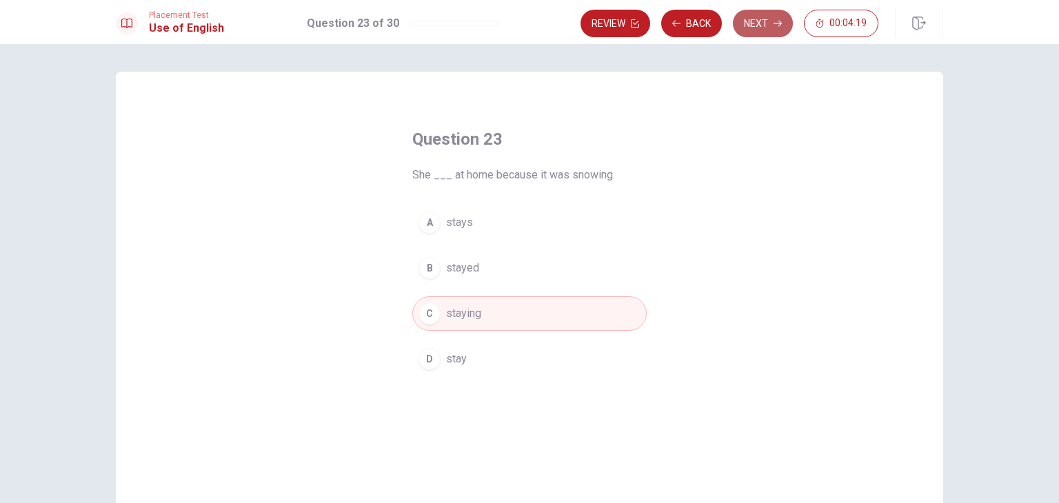
click at [764, 23] on button "Next" at bounding box center [763, 24] width 60 height 28
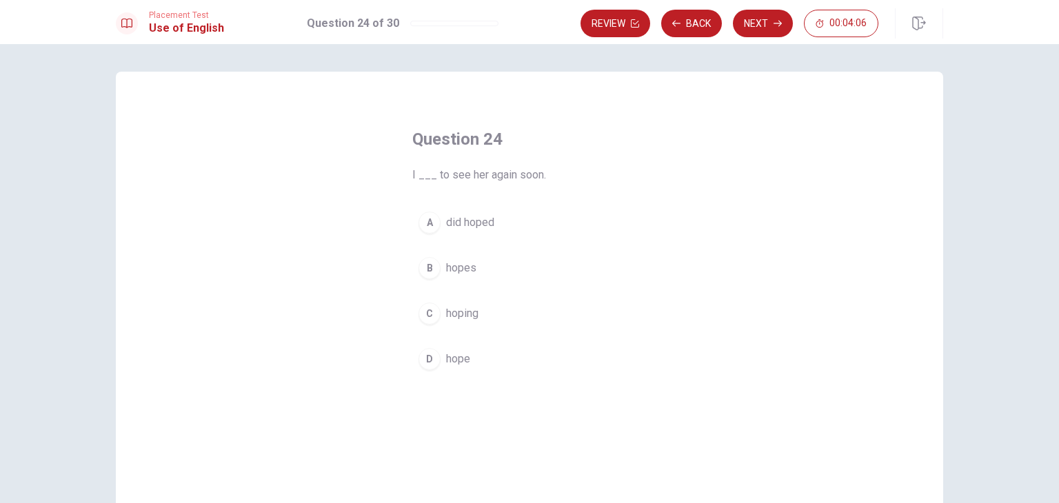
click at [465, 278] on button "B hopes" at bounding box center [529, 268] width 234 height 34
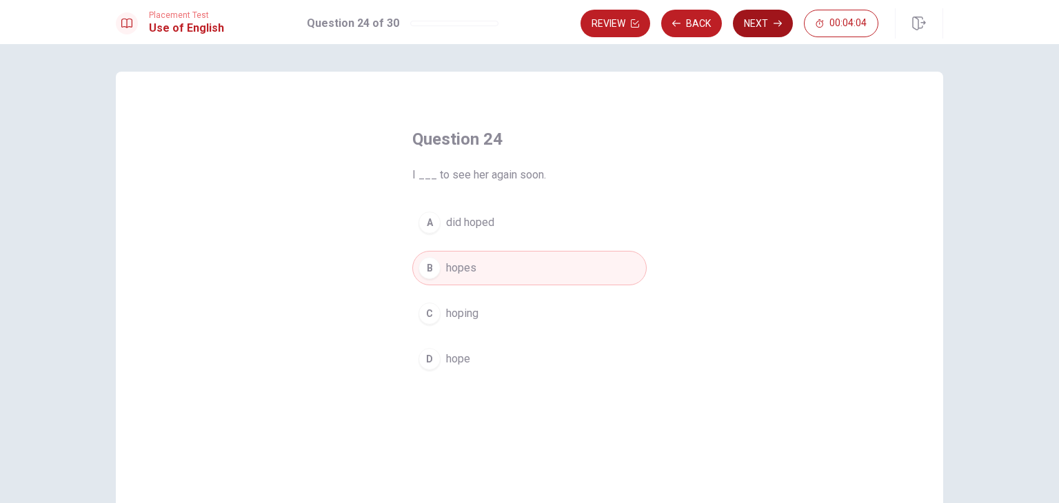
click at [782, 25] on icon "button" at bounding box center [777, 23] width 8 height 8
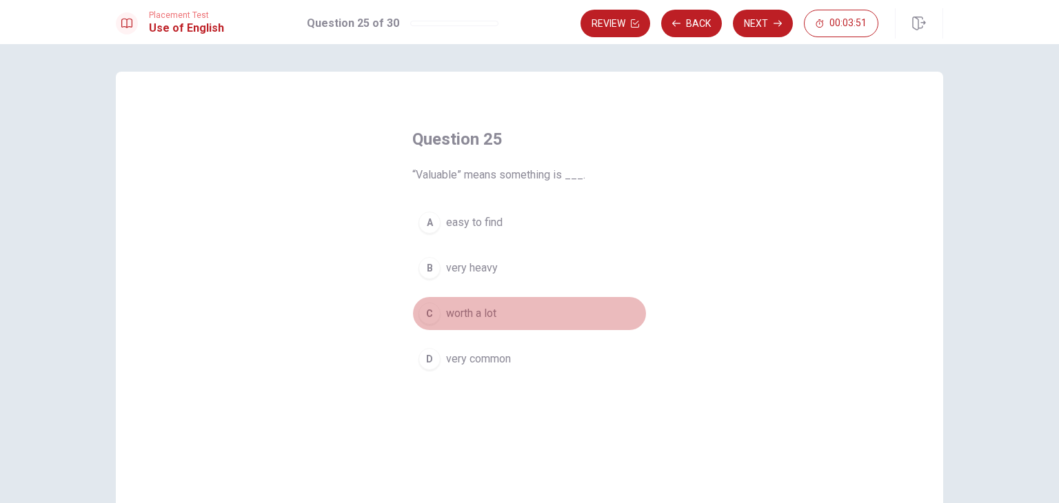
click at [519, 298] on button "C worth a lot" at bounding box center [529, 313] width 234 height 34
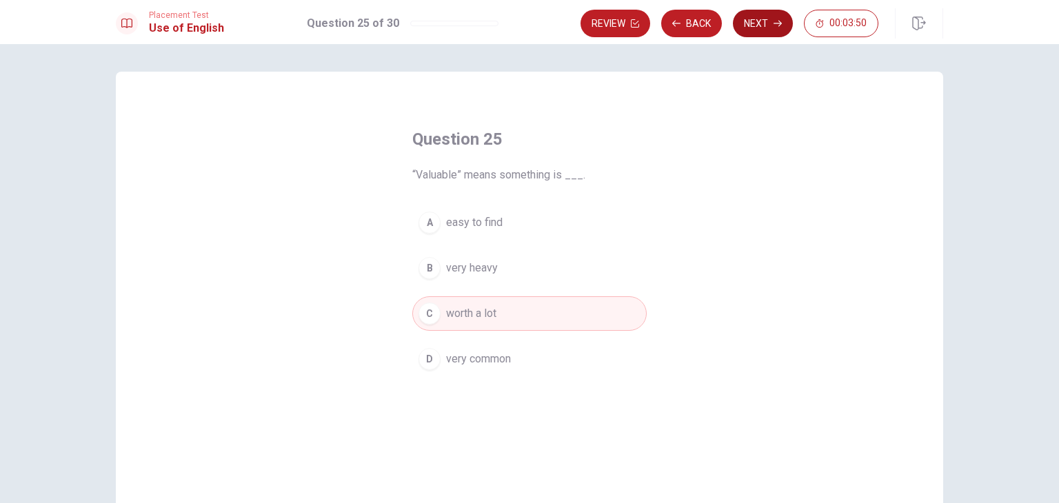
click at [784, 32] on button "Next" at bounding box center [763, 24] width 60 height 28
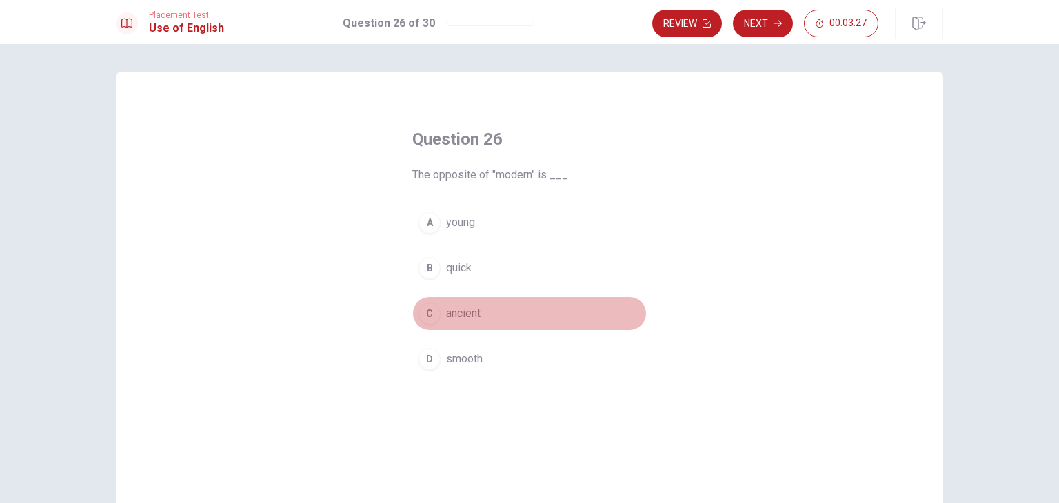
click at [480, 312] on button "C ancient" at bounding box center [529, 313] width 234 height 34
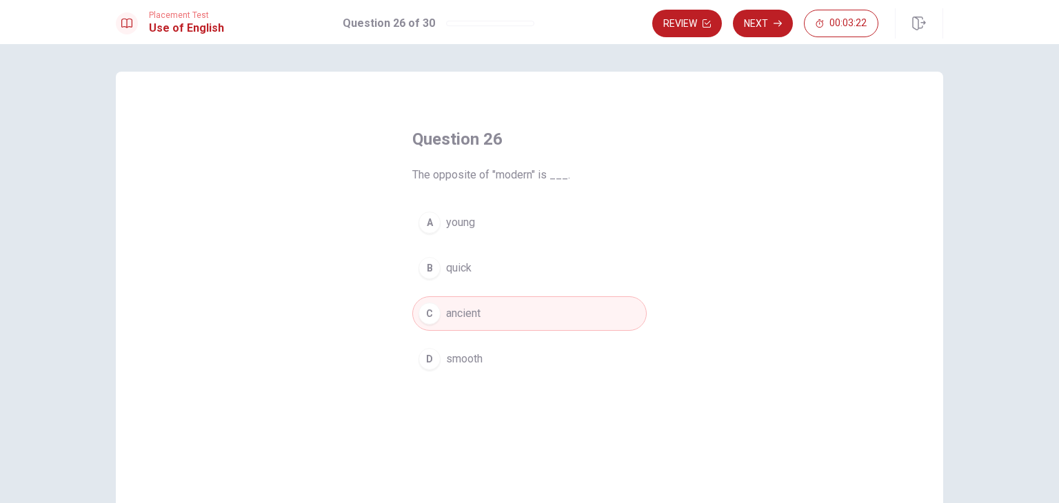
click at [565, 220] on button "A young" at bounding box center [529, 222] width 234 height 34
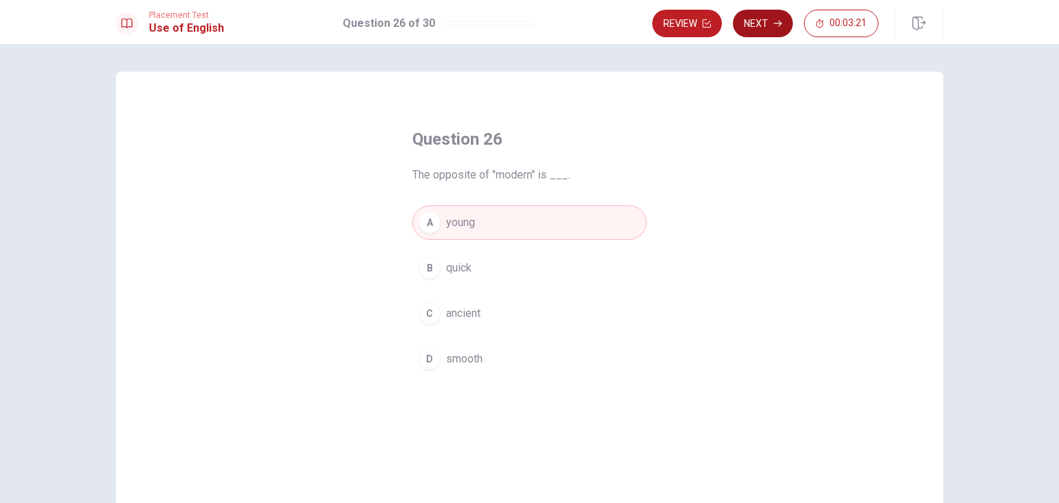
click at [772, 27] on button "Next" at bounding box center [763, 24] width 60 height 28
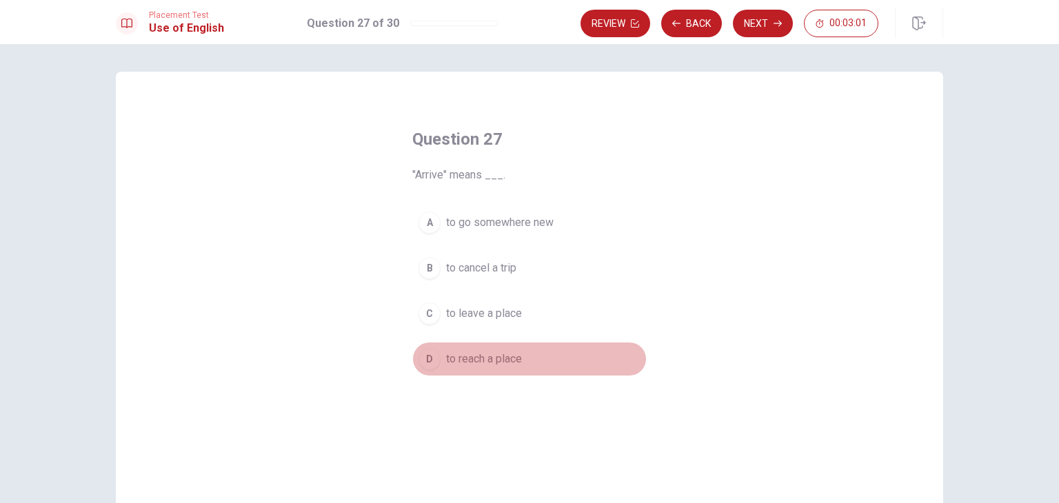
drag, startPoint x: 524, startPoint y: 354, endPoint x: 526, endPoint y: 327, distance: 27.0
click at [522, 354] on button "D to reach a place" at bounding box center [529, 359] width 234 height 34
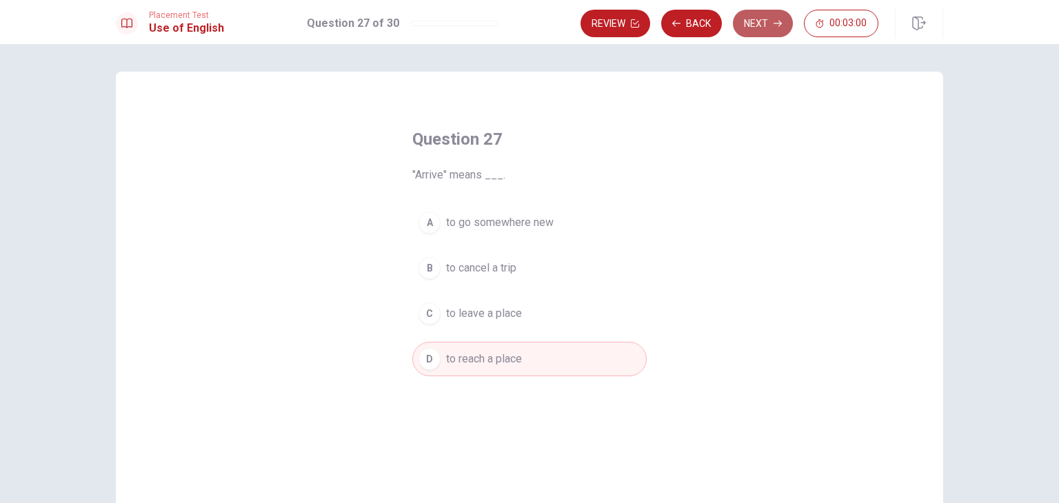
click at [745, 23] on button "Next" at bounding box center [763, 24] width 60 height 28
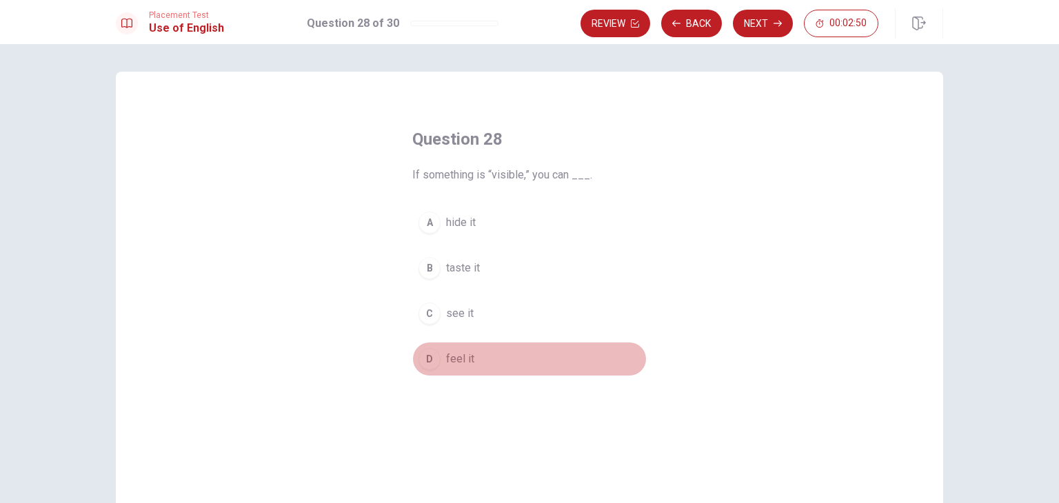
click at [492, 354] on button "D feel it" at bounding box center [529, 359] width 234 height 34
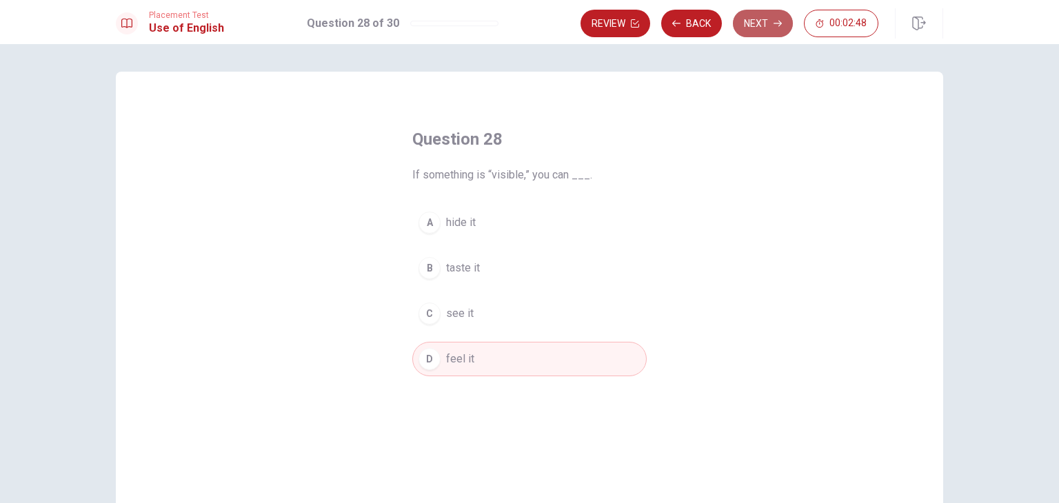
click at [771, 18] on button "Next" at bounding box center [763, 24] width 60 height 28
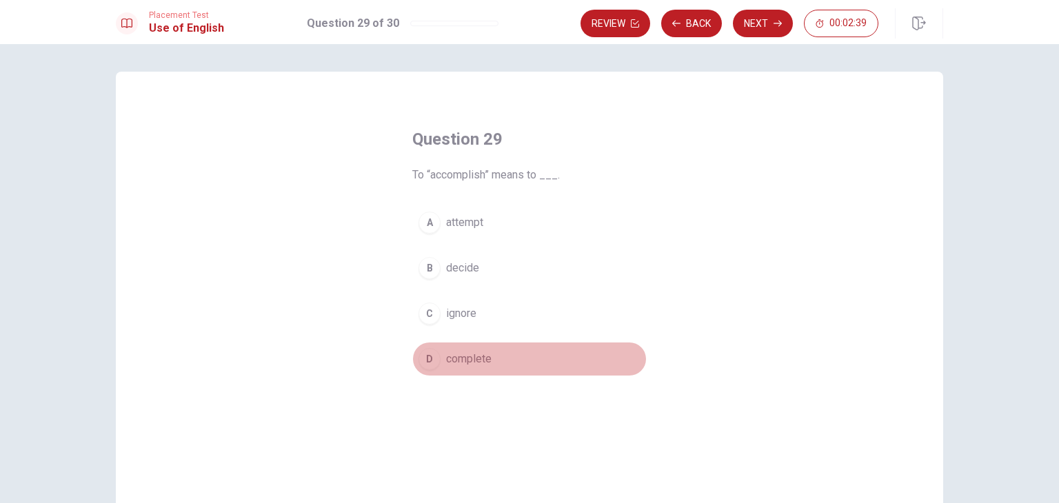
click at [484, 354] on span "complete" at bounding box center [468, 359] width 45 height 17
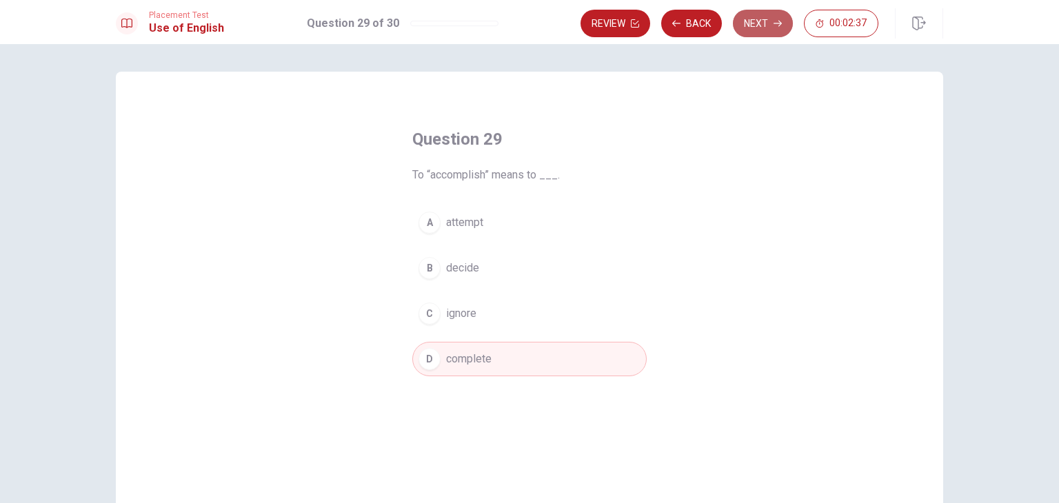
click at [767, 26] on button "Next" at bounding box center [763, 24] width 60 height 28
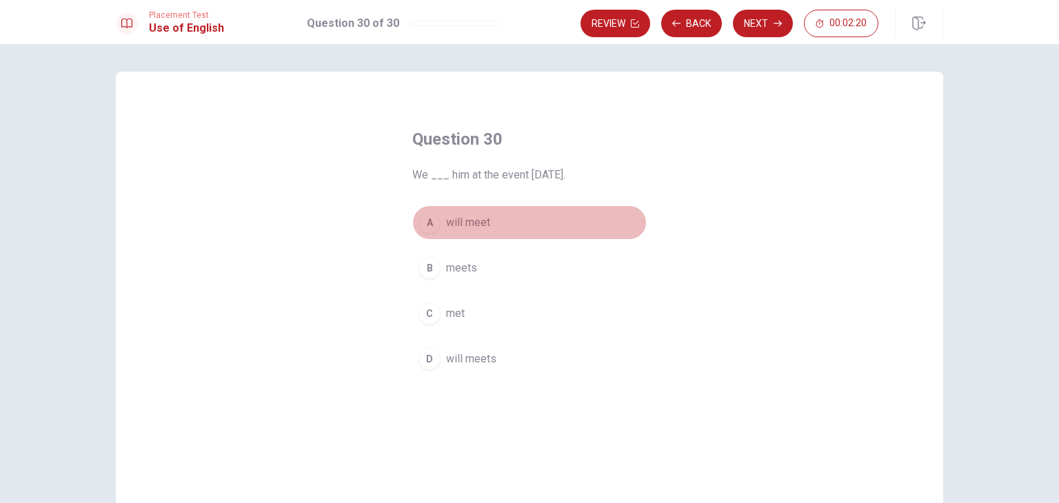
click at [516, 235] on button "A will meet" at bounding box center [529, 222] width 234 height 34
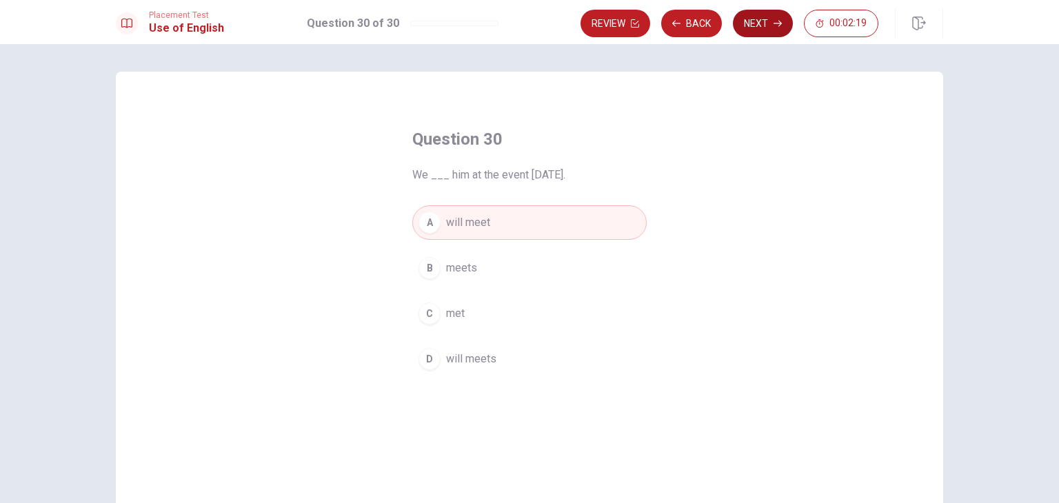
click at [752, 34] on button "Next" at bounding box center [763, 24] width 60 height 28
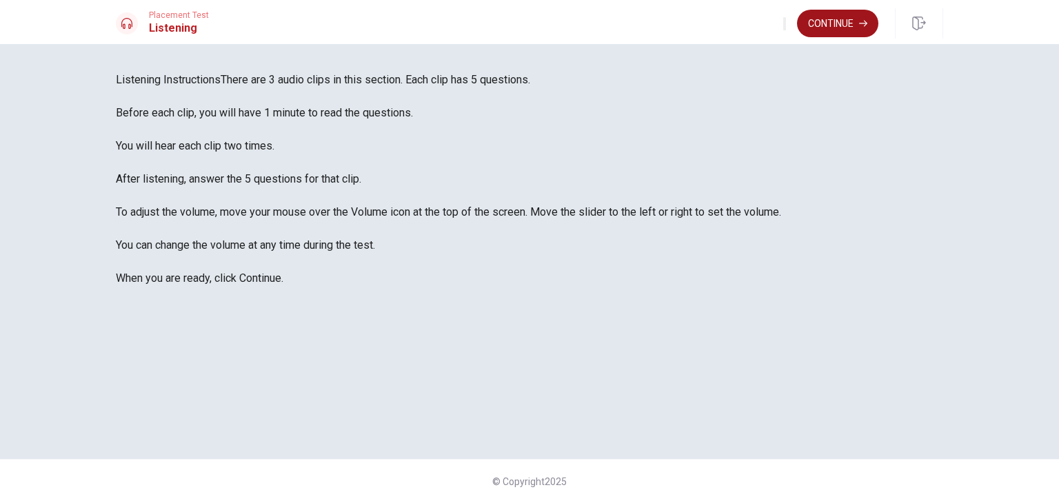
click at [863, 35] on button "Continue" at bounding box center [837, 24] width 81 height 28
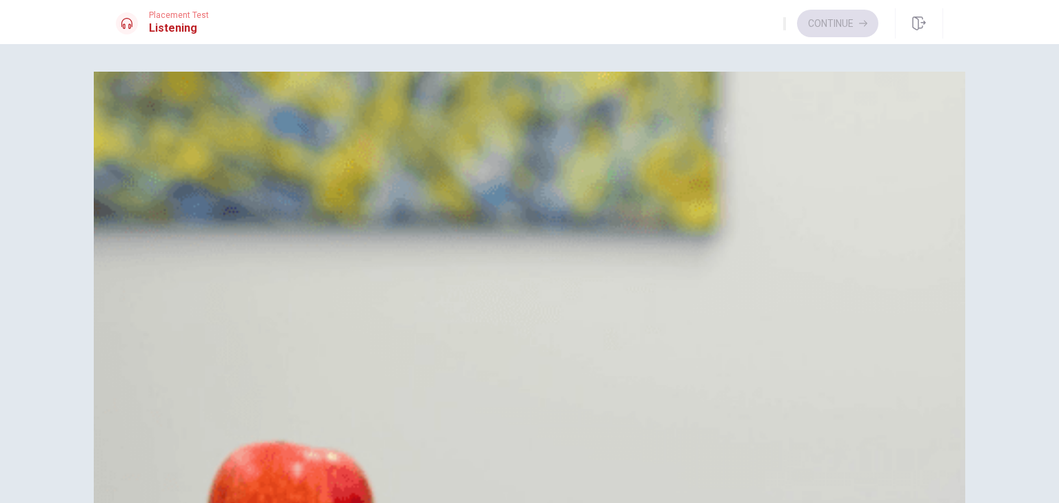
click at [587, 156] on button "A Hiking" at bounding box center [529, 138] width 827 height 34
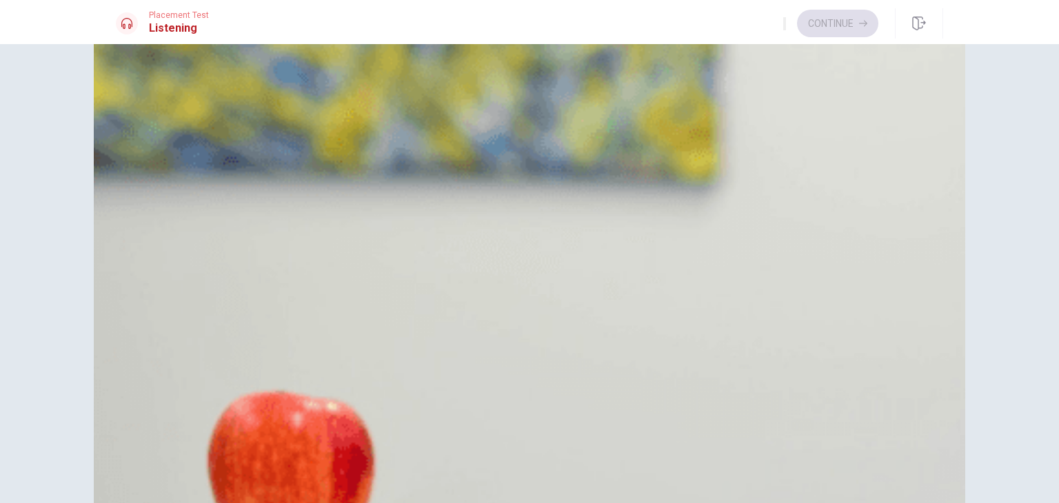
scroll to position [1279, 0]
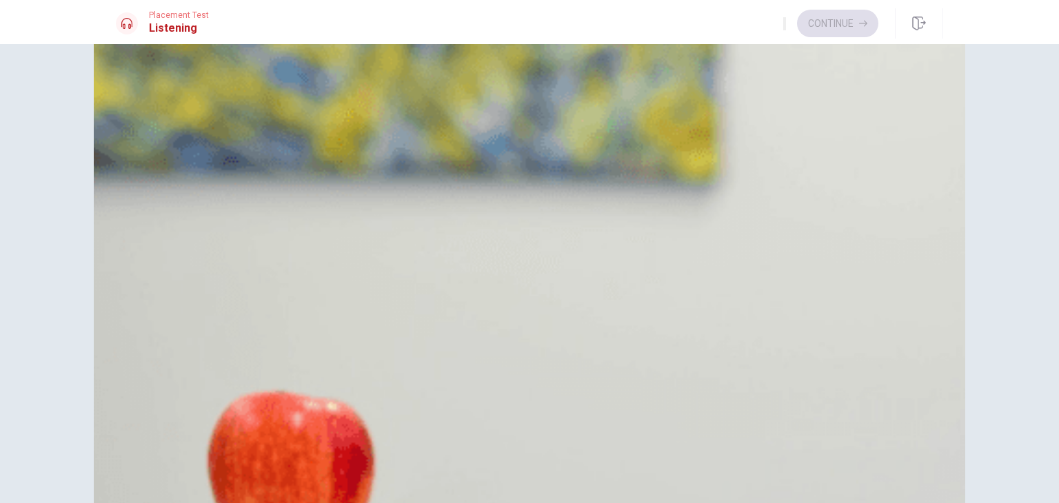
click at [615, 345] on button "C The woman" at bounding box center [529, 328] width 827 height 34
drag, startPoint x: 299, startPoint y: 147, endPoint x: 340, endPoint y: 147, distance: 41.4
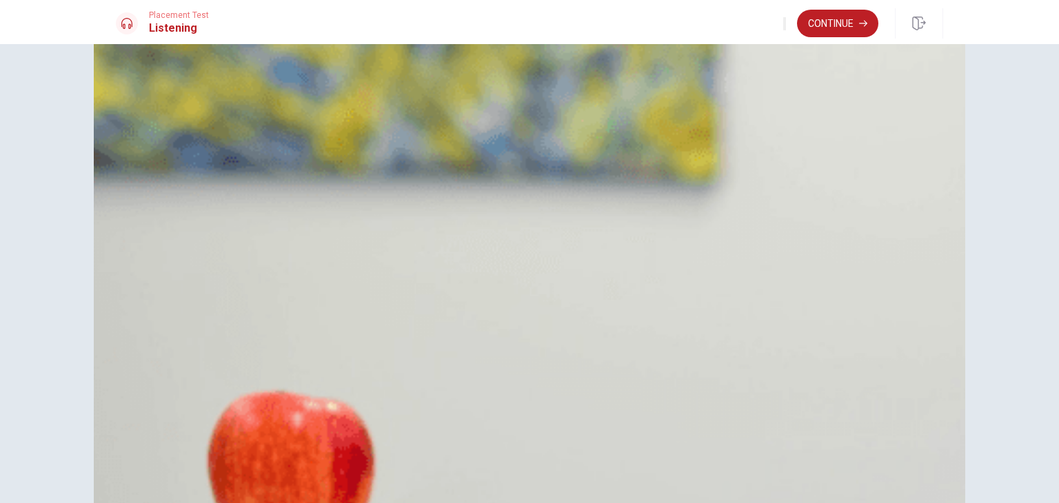
drag, startPoint x: 342, startPoint y: 147, endPoint x: 300, endPoint y: 148, distance: 41.4
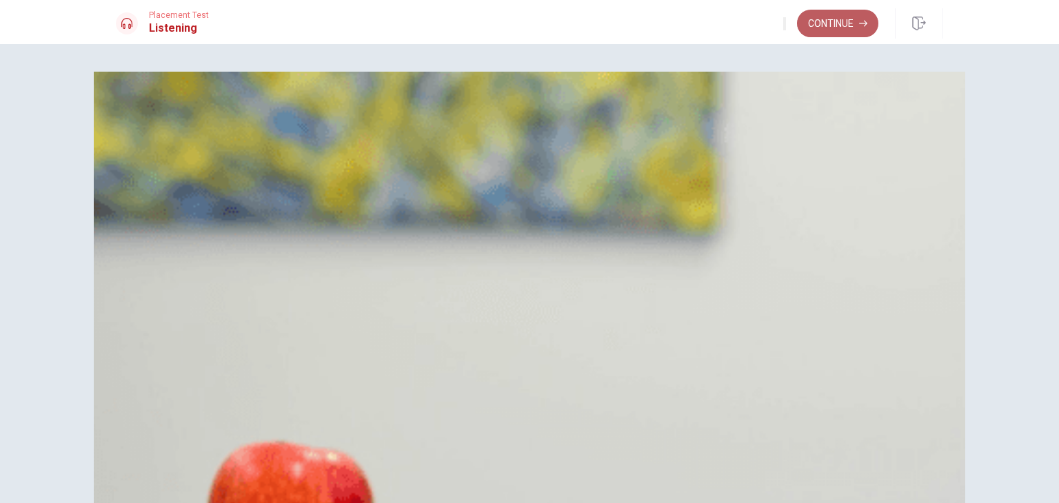
click at [838, 34] on button "Continue" at bounding box center [837, 24] width 81 height 28
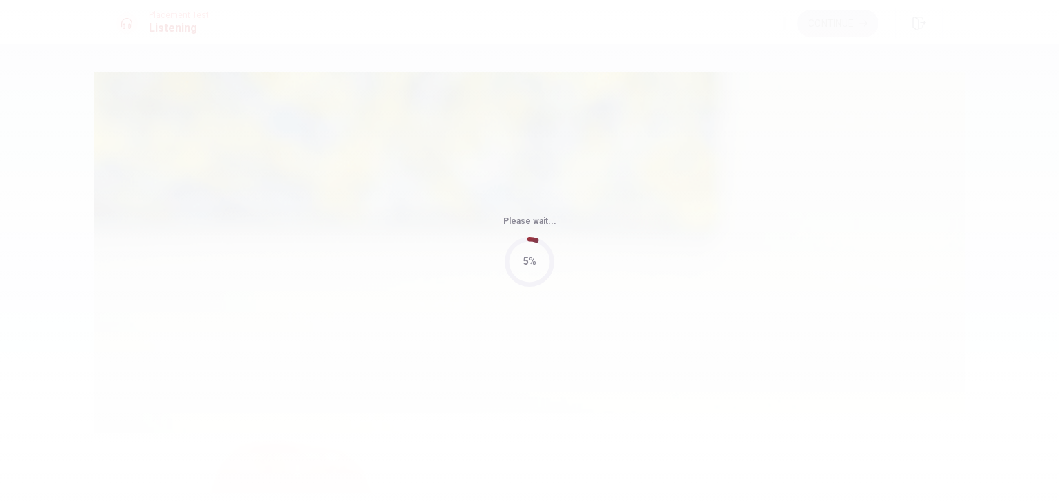
type input "70"
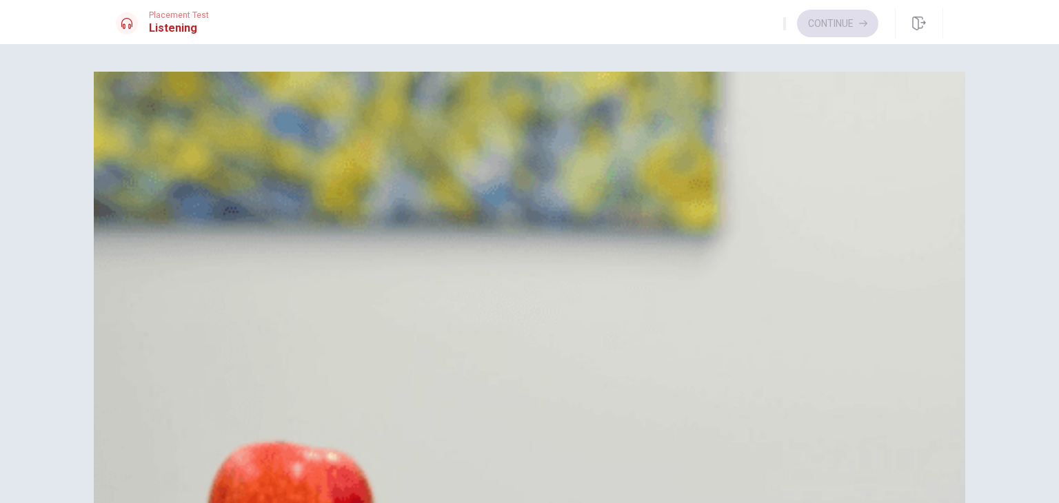
click at [674, 156] on button "A At the client’s office" at bounding box center [529, 138] width 827 height 34
click at [626, 259] on button "D At their own office" at bounding box center [529, 242] width 827 height 34
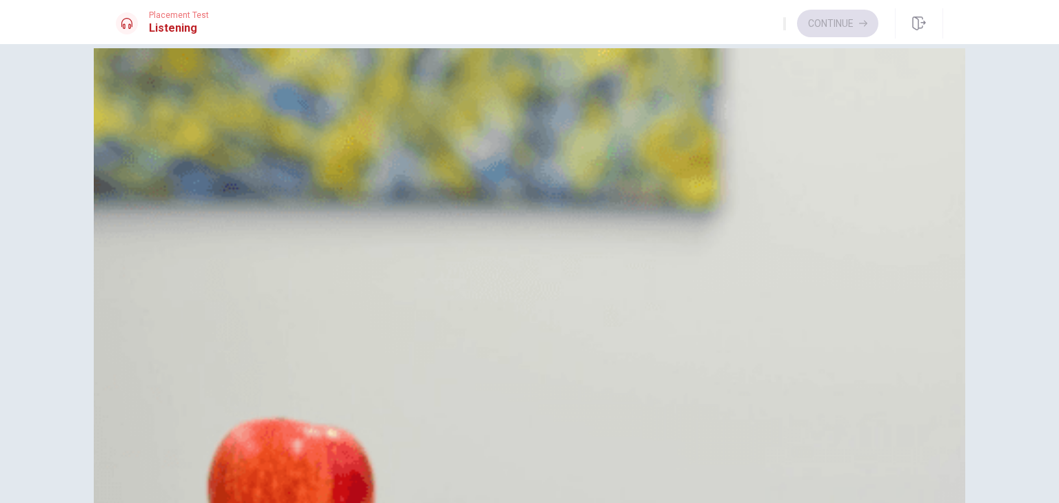
scroll to position [0, 0]
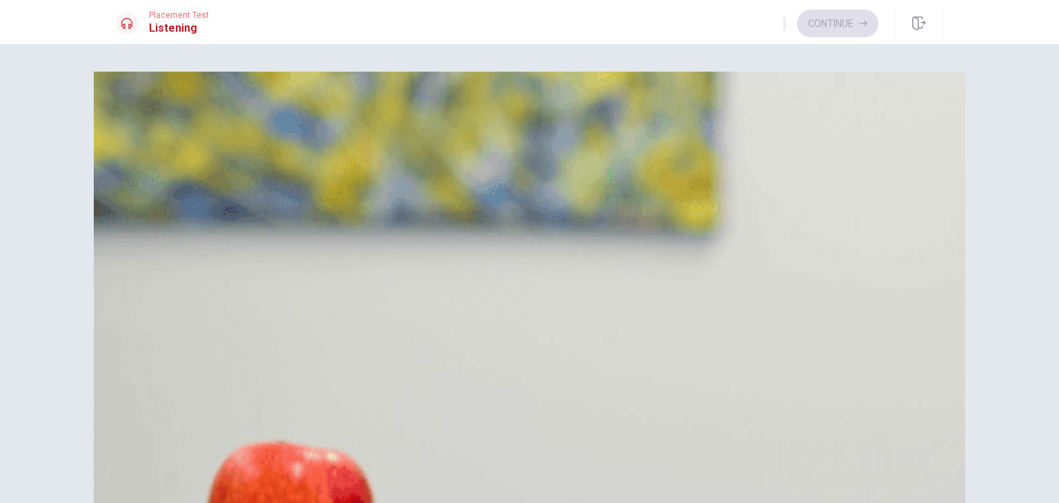
click at [656, 156] on button "A At the client’s office" at bounding box center [529, 138] width 827 height 34
click at [604, 327] on button "B A presentation" at bounding box center [529, 344] width 827 height 34
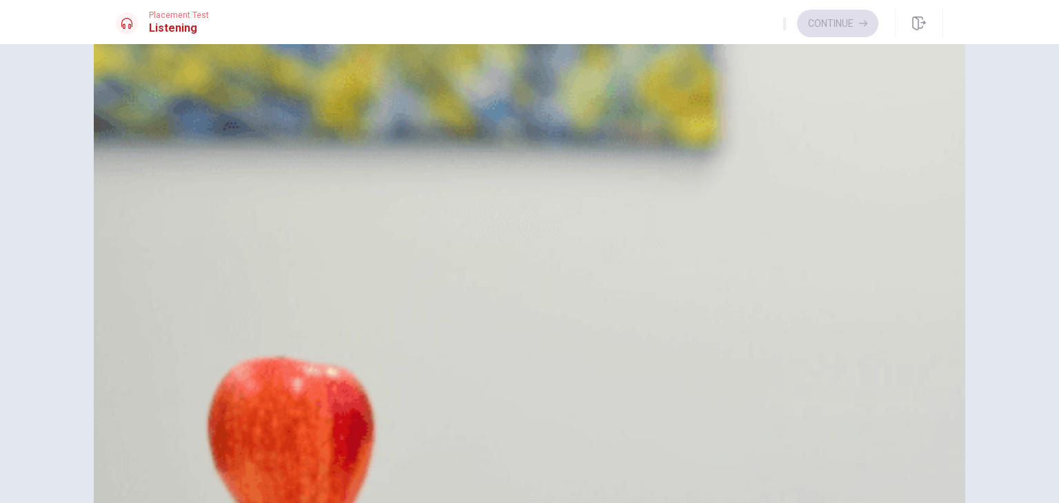
scroll to position [119, 0]
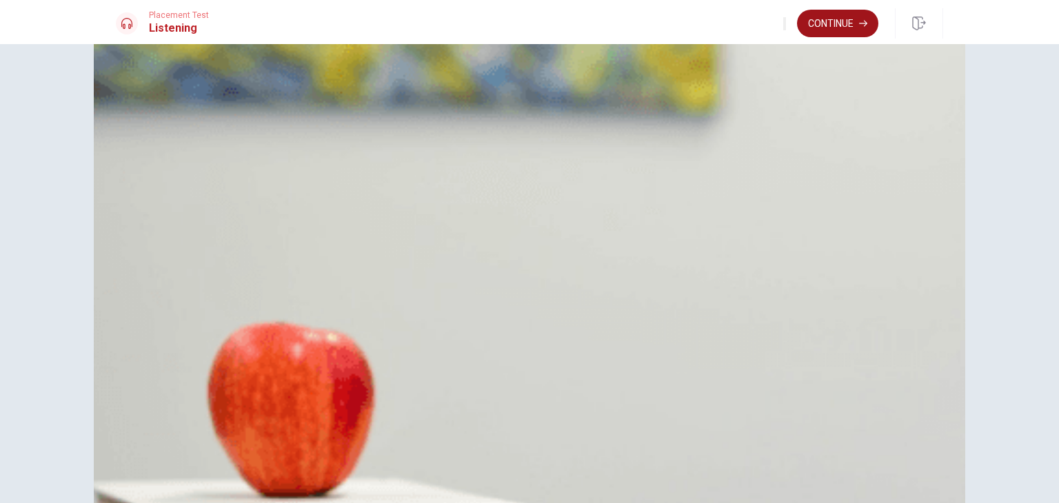
click at [808, 15] on button "Continue" at bounding box center [837, 24] width 81 height 28
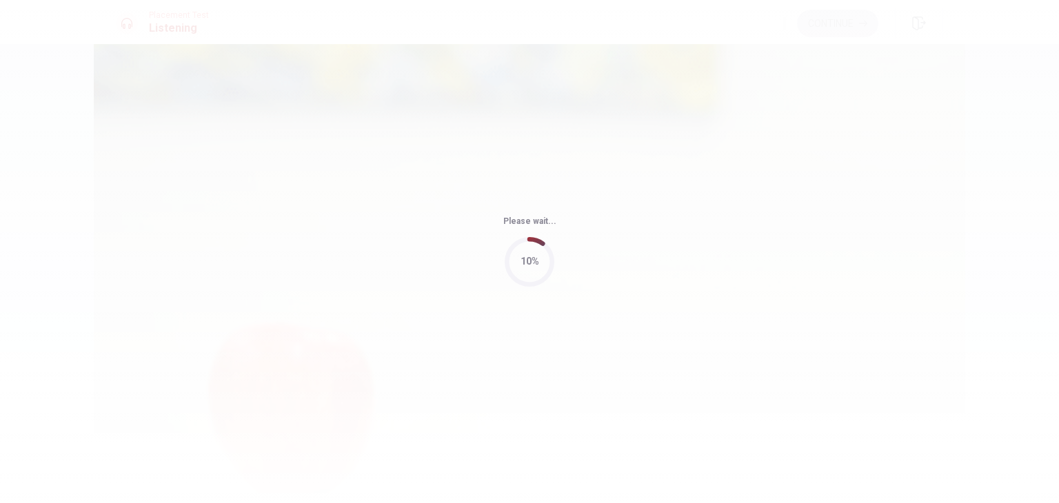
type input "55"
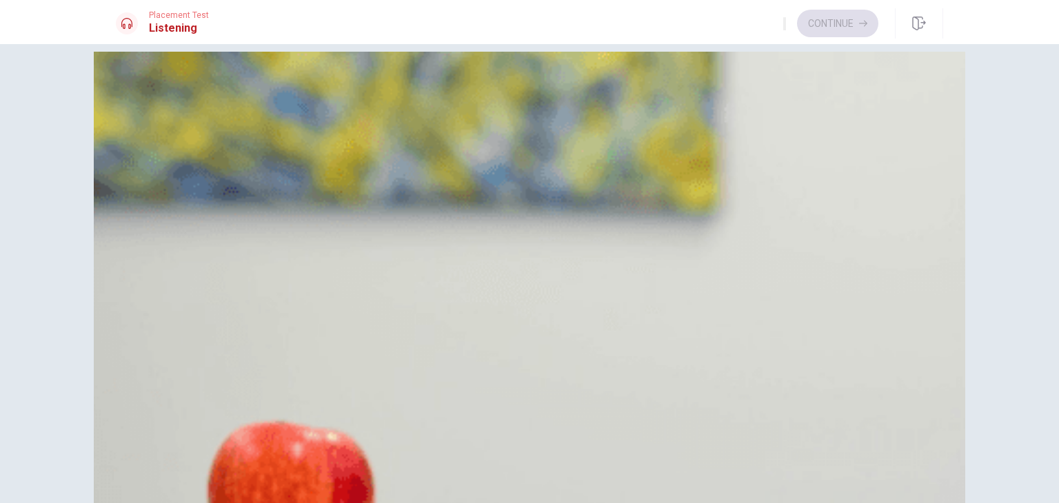
scroll to position [0, 0]
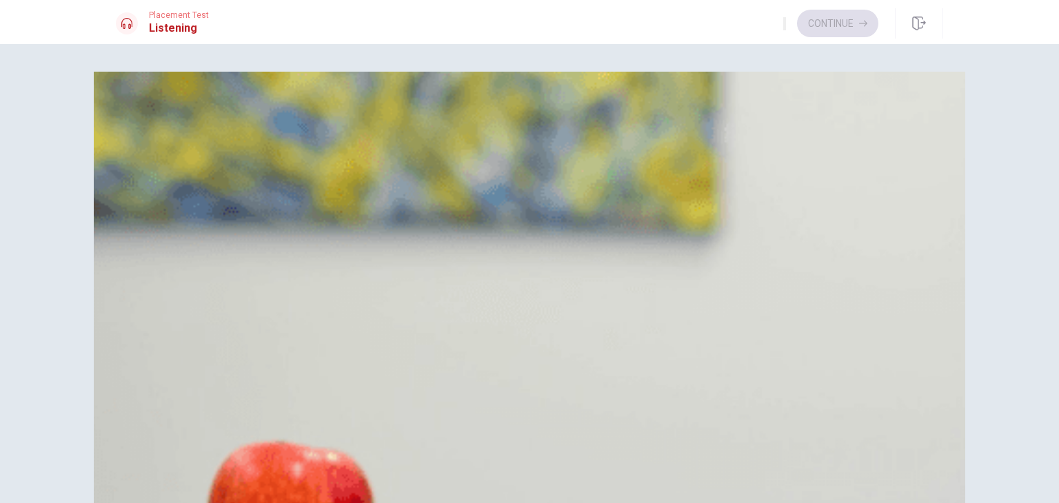
click at [589, 156] on button "A She is thankful" at bounding box center [529, 138] width 827 height 34
click at [591, 292] on button "A Both content and design" at bounding box center [529, 309] width 827 height 34
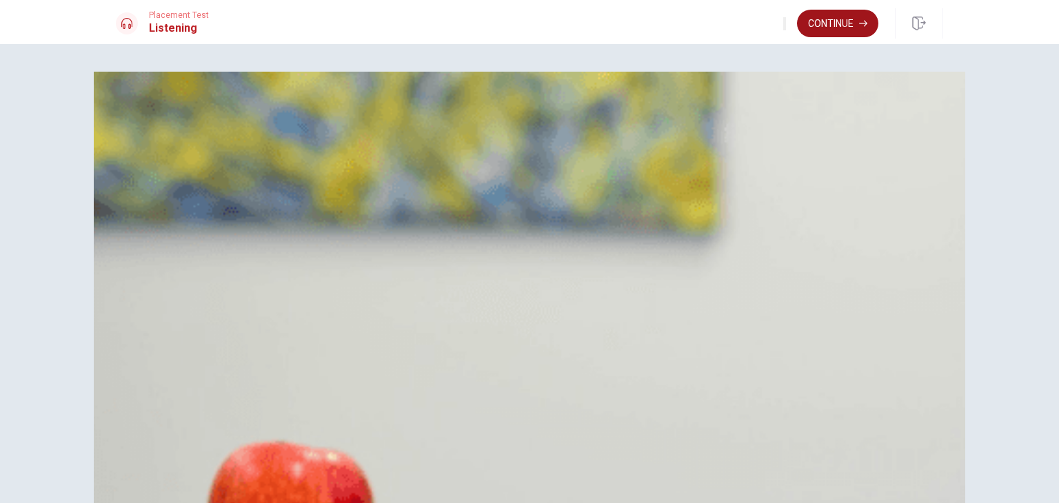
click at [840, 25] on button "Continue" at bounding box center [837, 24] width 81 height 28
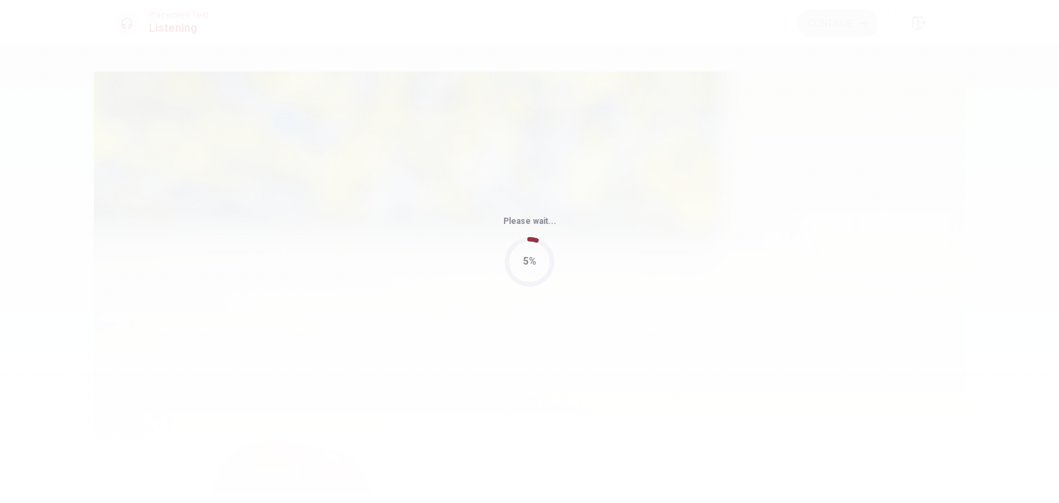
type input "57"
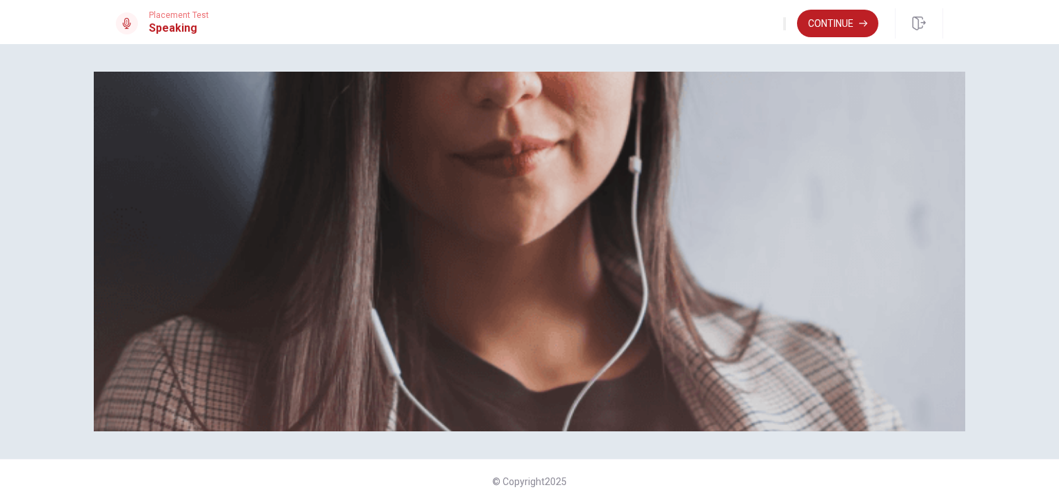
scroll to position [138, 0]
click at [821, 36] on button "Continue" at bounding box center [837, 24] width 81 height 28
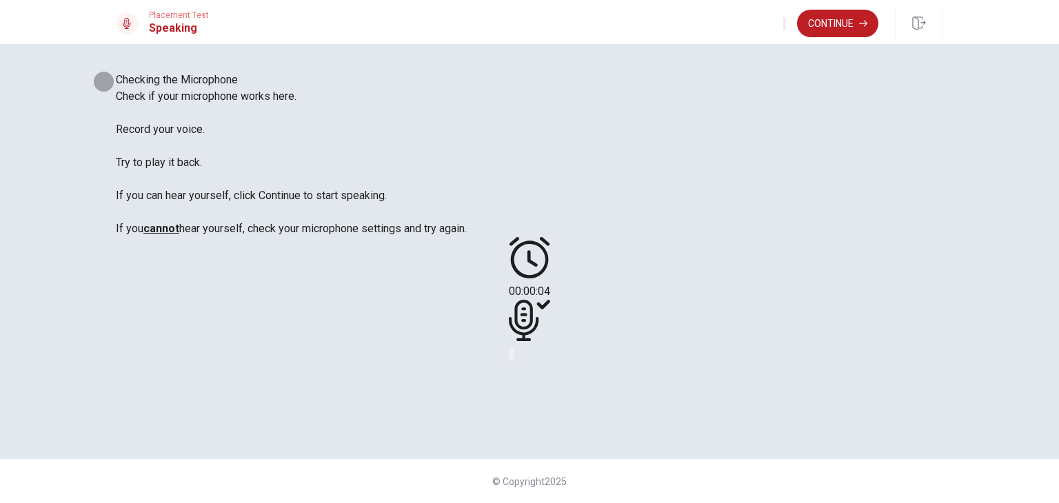
click at [527, 358] on icon "Play Audio" at bounding box center [520, 366] width 13 height 17
click at [514, 348] on button "Pause Audio" at bounding box center [512, 354] width 3 height 13
click at [550, 300] on div at bounding box center [529, 323] width 41 height 46
click at [510, 358] on icon "Record Again" at bounding box center [510, 358] width 0 height 0
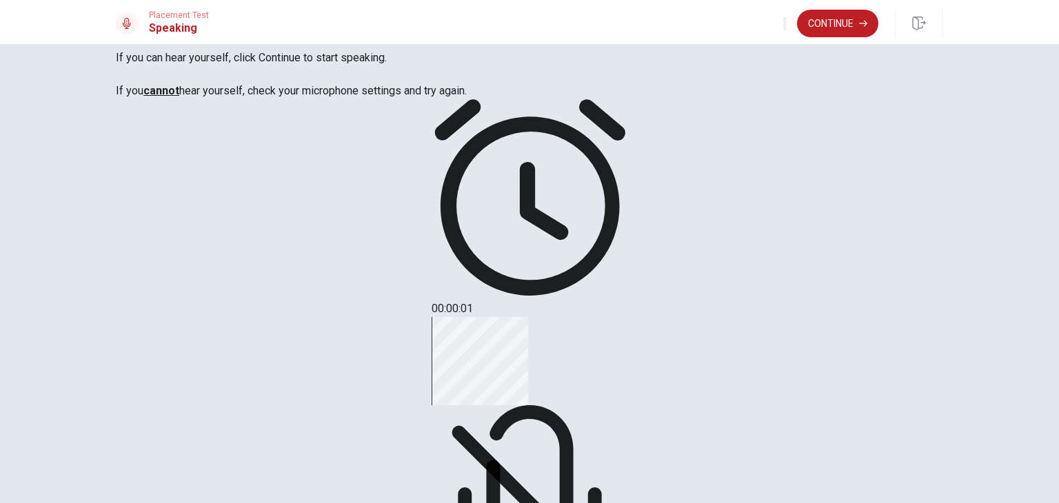
click at [628, 317] on div "Stop Recording" at bounding box center [529, 478] width 196 height 323
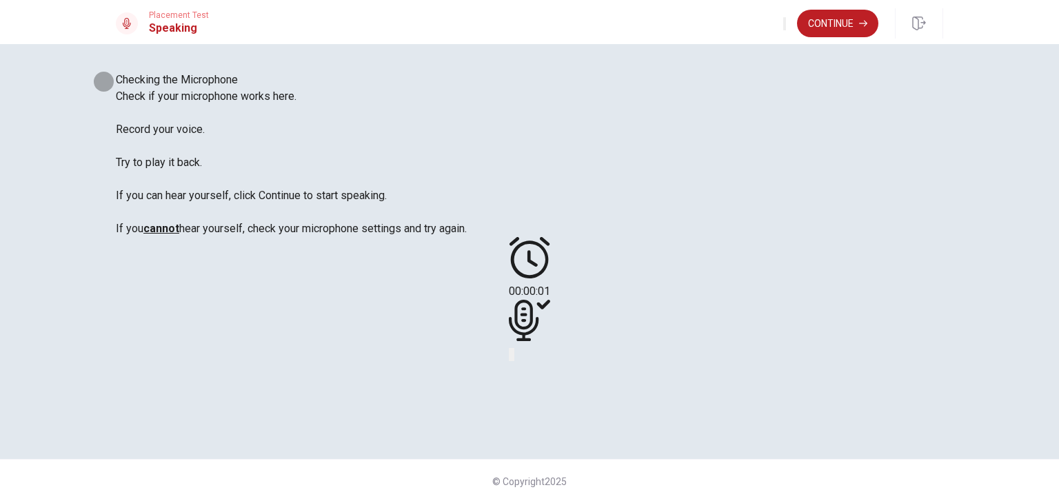
click at [514, 348] on button "Play Audio" at bounding box center [512, 354] width 3 height 13
click at [513, 358] on icon "Pause Audio" at bounding box center [513, 358] width 0 height 0
click at [510, 358] on icon "Record Again" at bounding box center [510, 358] width 0 height 0
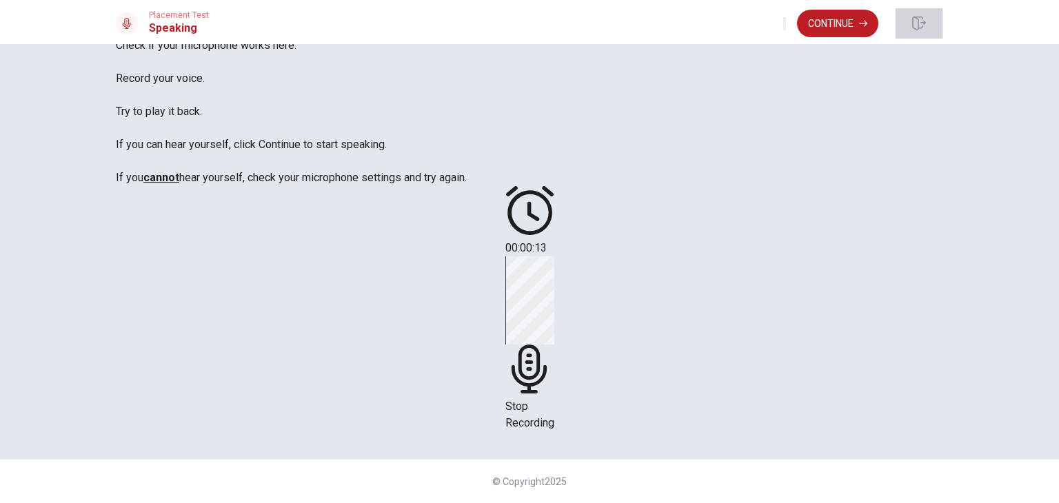
click at [926, 12] on button "button" at bounding box center [919, 23] width 48 height 30
